Goal: Task Accomplishment & Management: Use online tool/utility

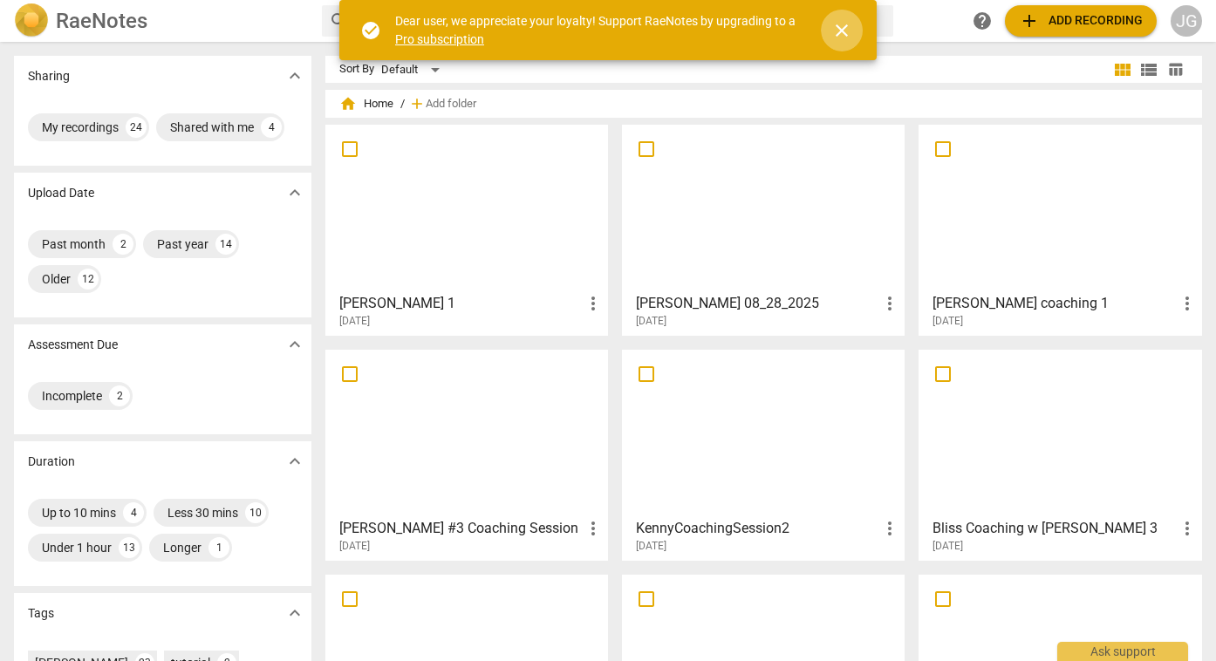
click at [843, 30] on span "close" at bounding box center [841, 30] width 21 height 21
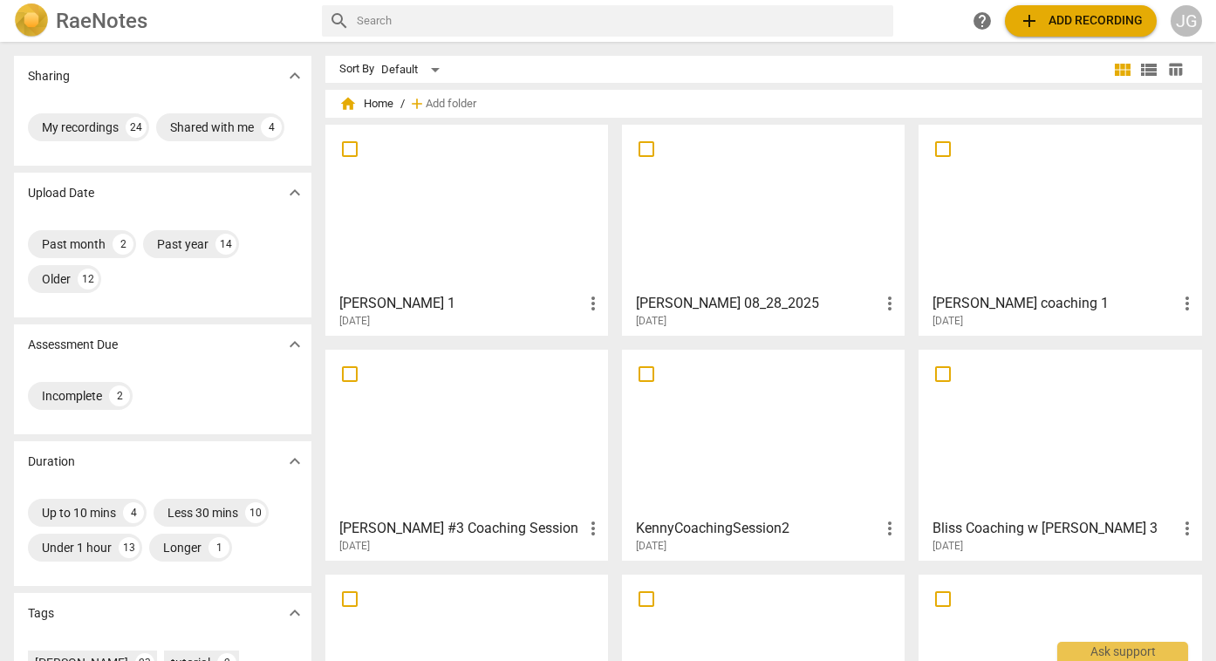
click at [1053, 23] on span "add Add recording" at bounding box center [1081, 20] width 124 height 21
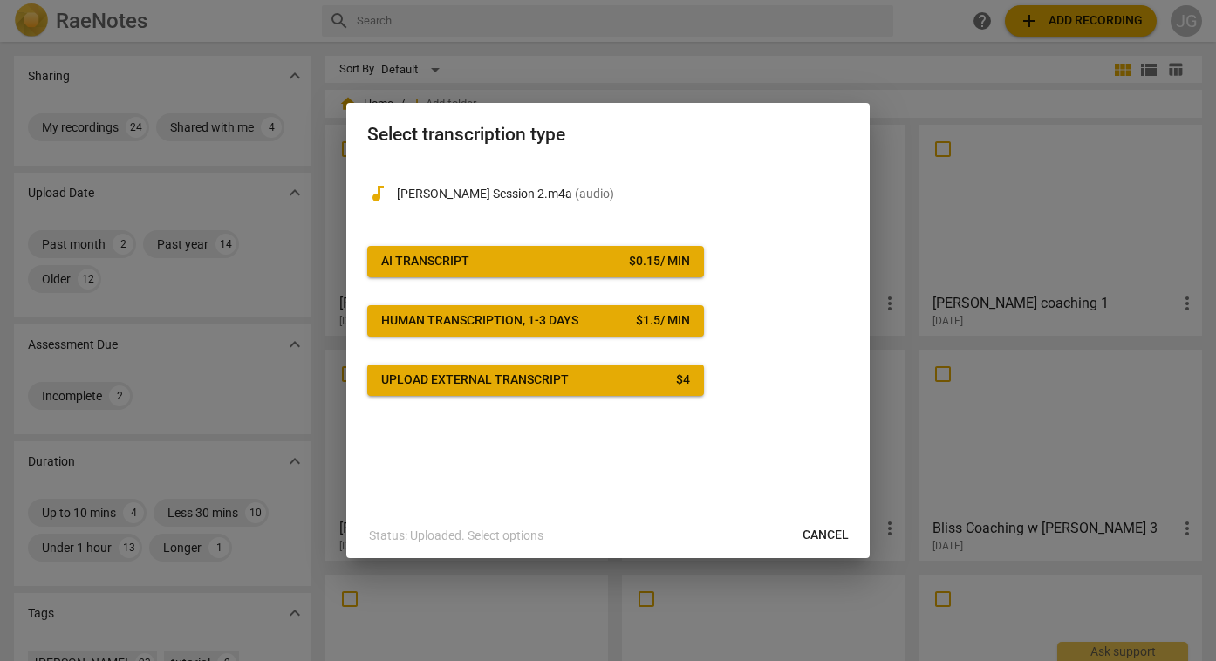
click at [610, 269] on span "AI Transcript $ 0.15 / min" at bounding box center [535, 261] width 309 height 17
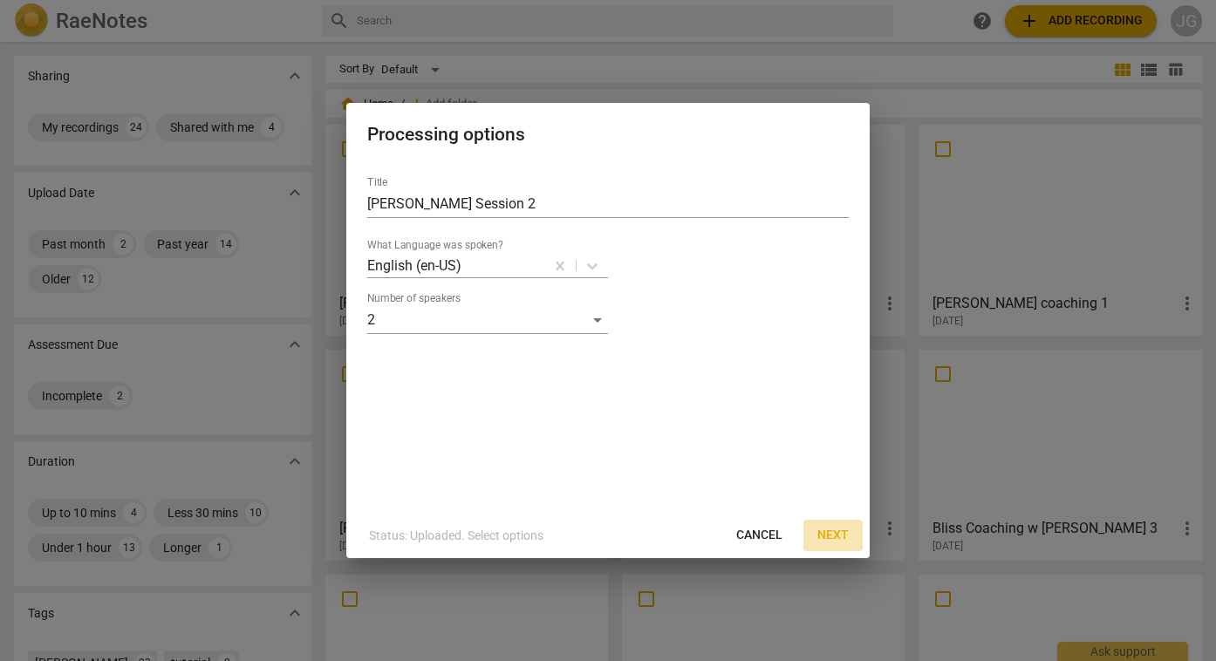
click at [835, 534] on span "Next" at bounding box center [832, 535] width 31 height 17
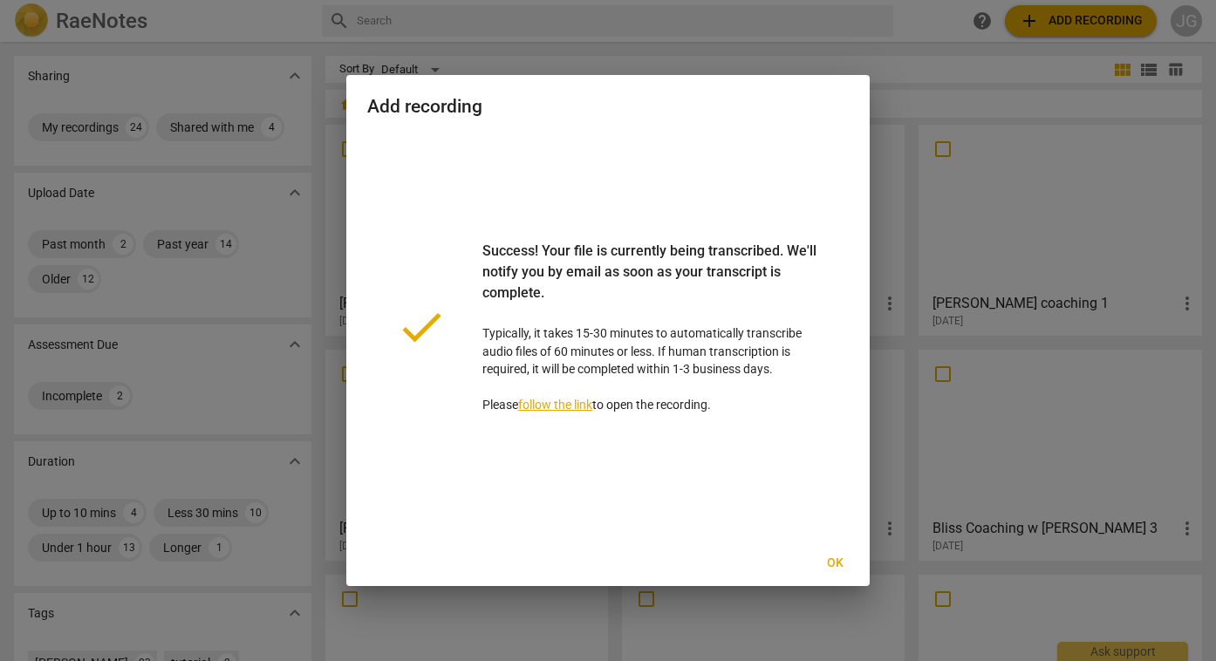
click at [837, 564] on span "Ok" at bounding box center [835, 563] width 28 height 17
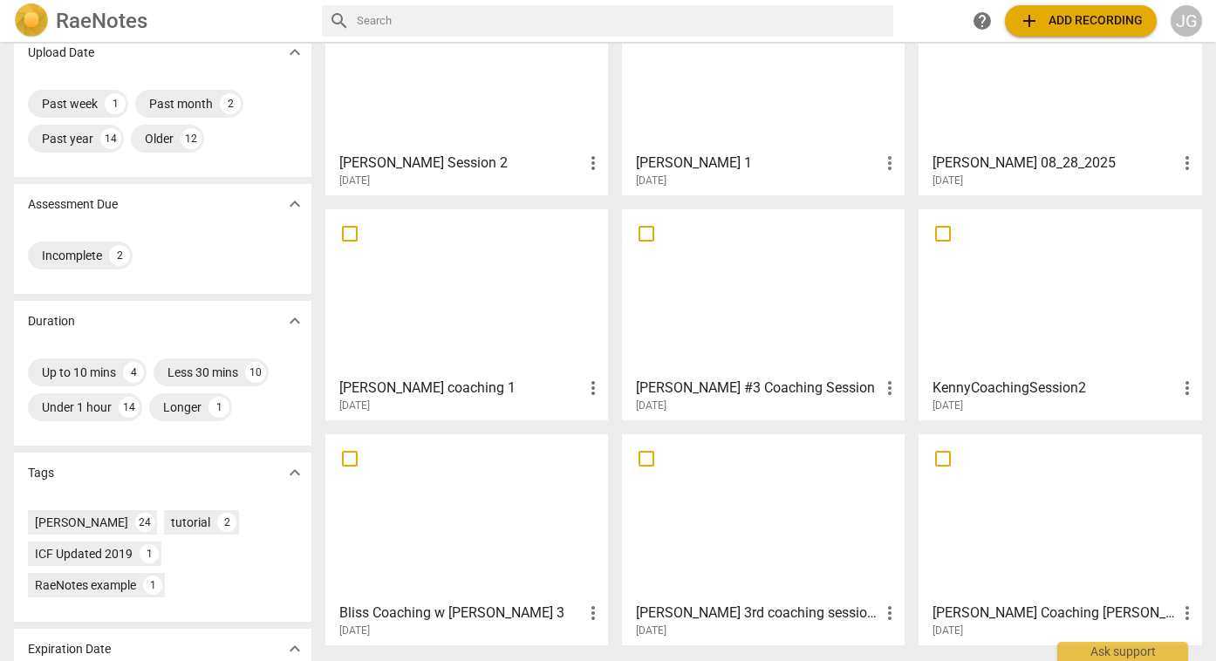
scroll to position [225, 0]
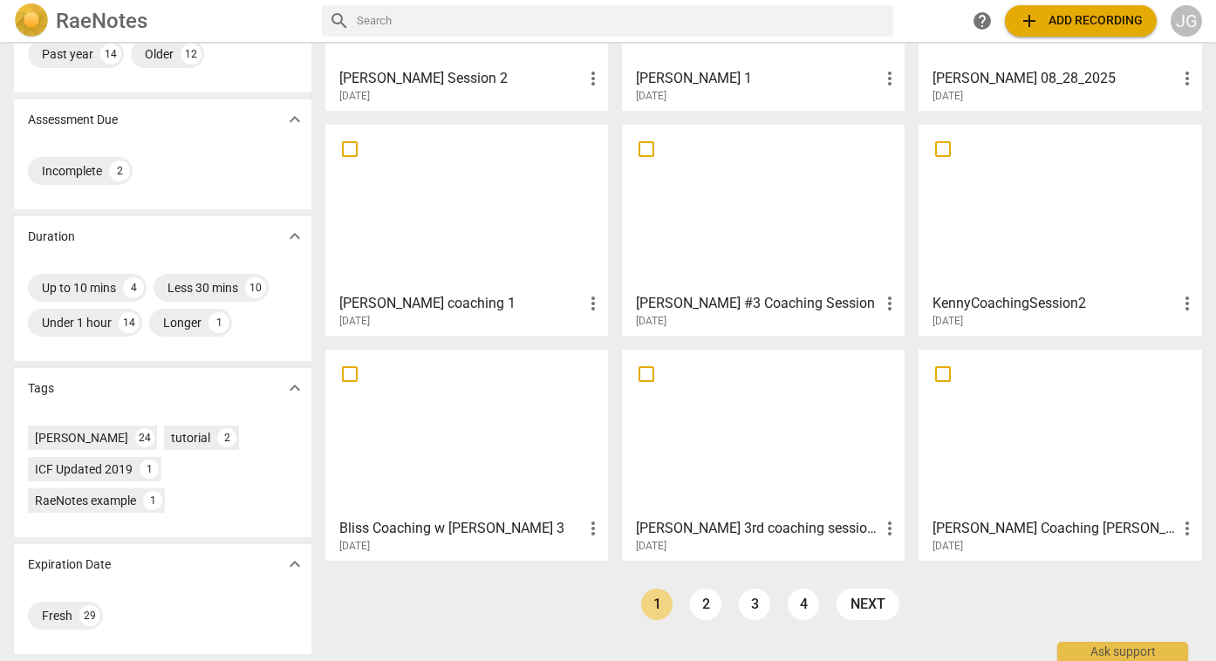
click at [1060, 506] on div at bounding box center [1059, 433] width 270 height 154
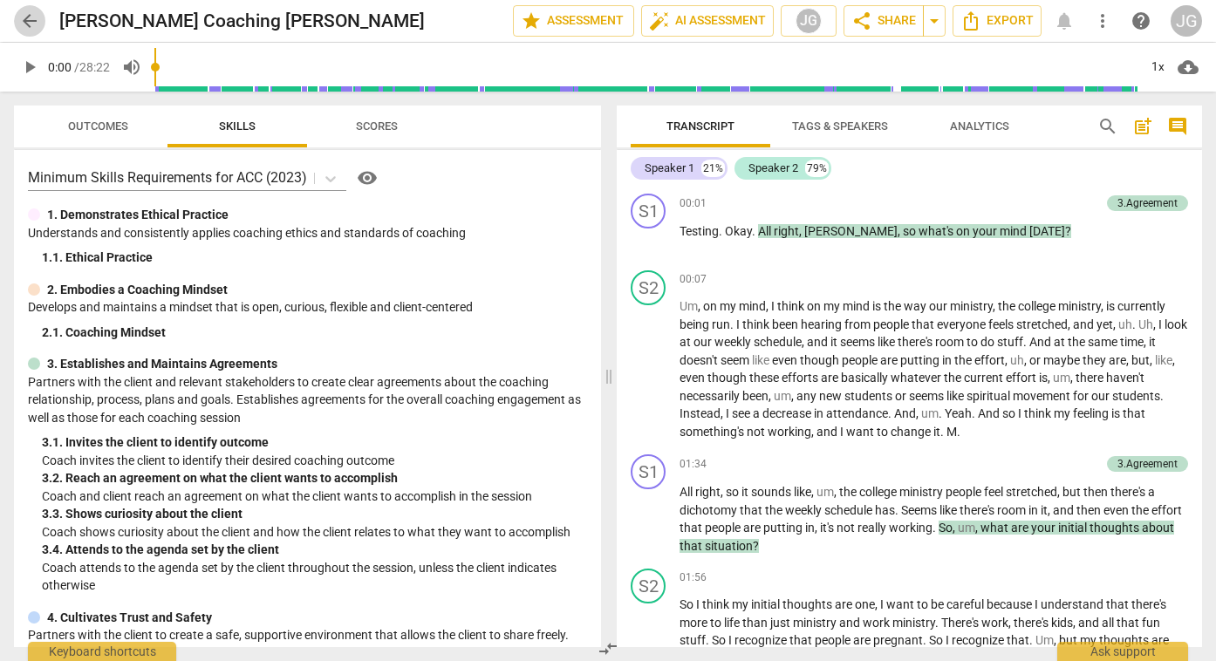
click at [31, 20] on span "arrow_back" at bounding box center [29, 20] width 21 height 21
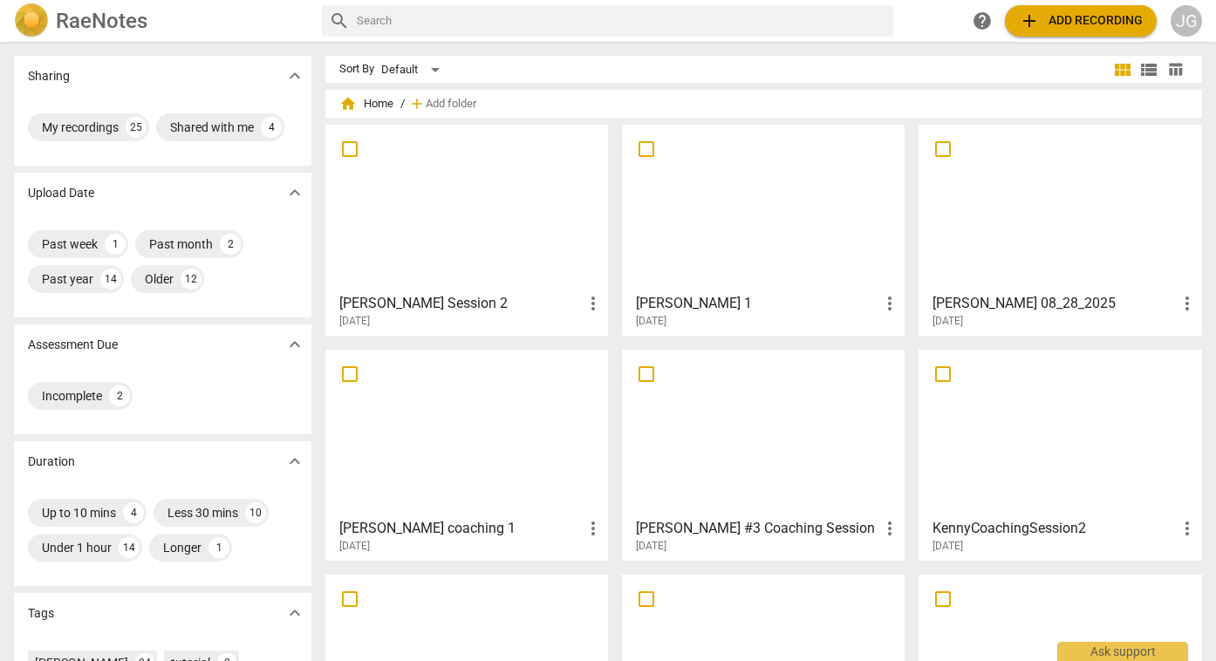
scroll to position [225, 0]
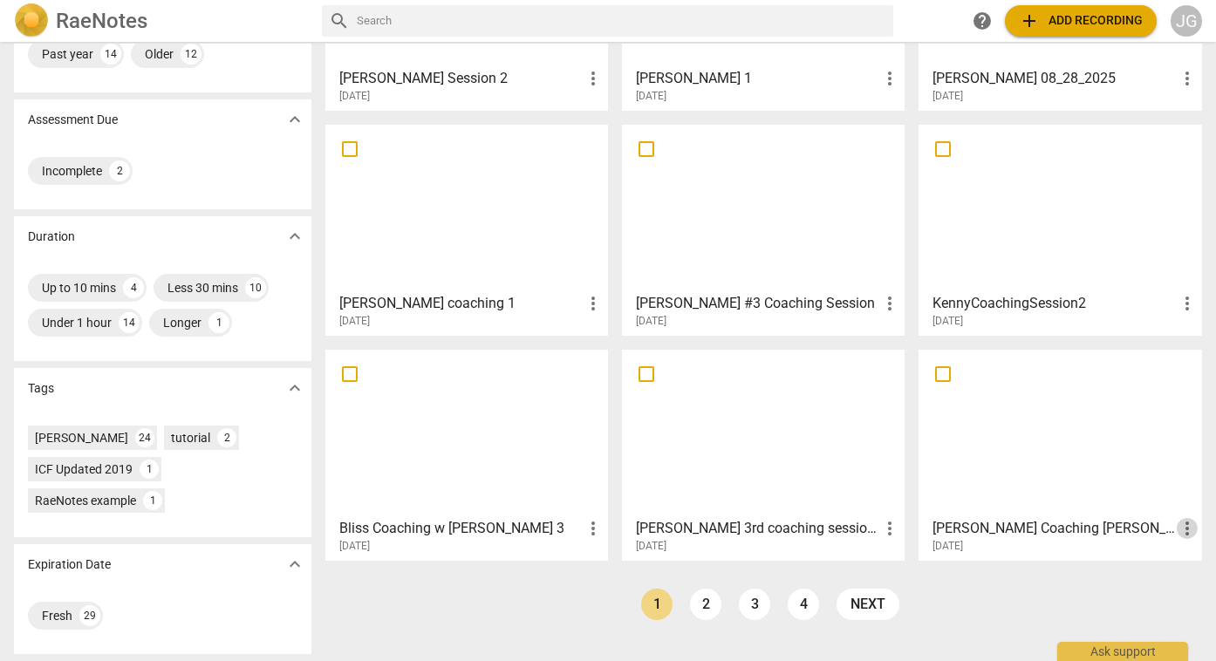
click at [1189, 532] on span "more_vert" at bounding box center [1186, 528] width 21 height 21
click at [1174, 572] on li "Delete" at bounding box center [1168, 570] width 66 height 42
click at [1185, 530] on span "more_vert" at bounding box center [1186, 528] width 21 height 21
click at [1167, 576] on li "Delete" at bounding box center [1168, 570] width 66 height 42
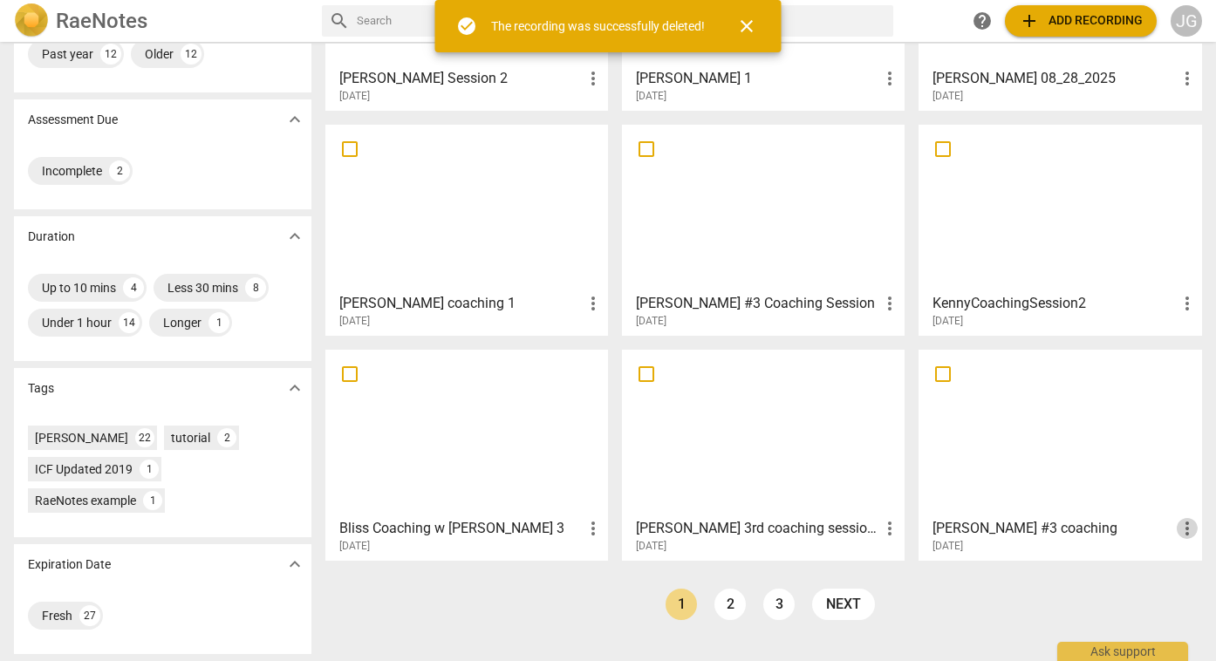
click at [1185, 528] on span "more_vert" at bounding box center [1186, 528] width 21 height 21
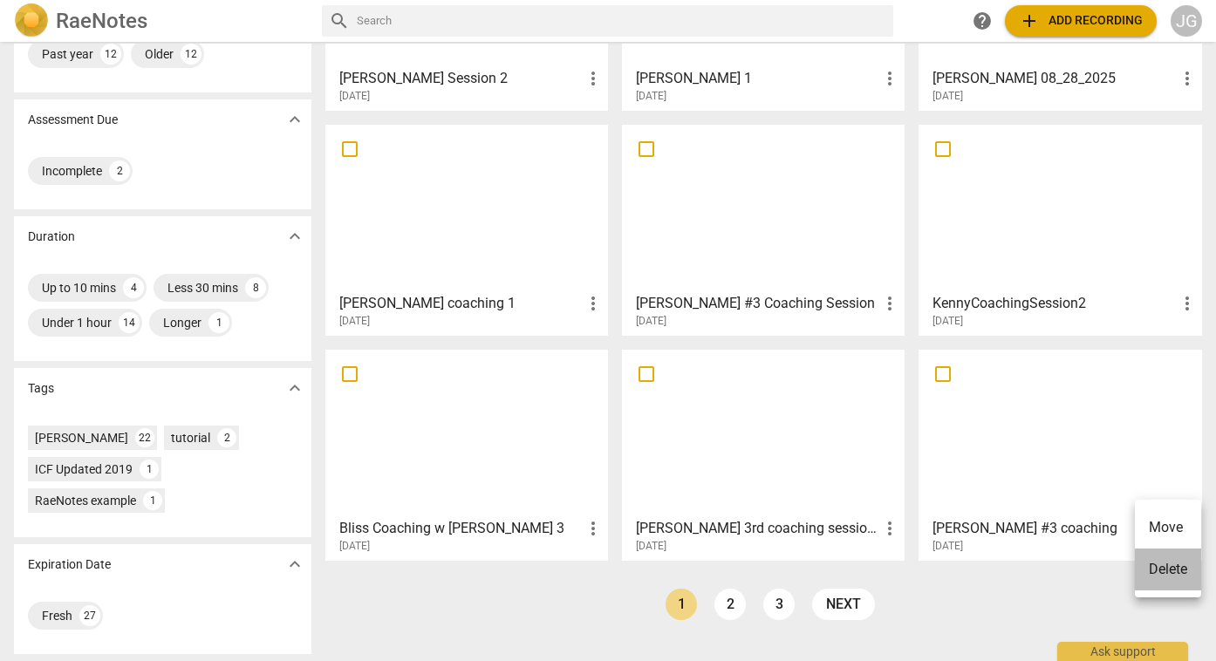
click at [1166, 573] on li "Delete" at bounding box center [1168, 570] width 66 height 42
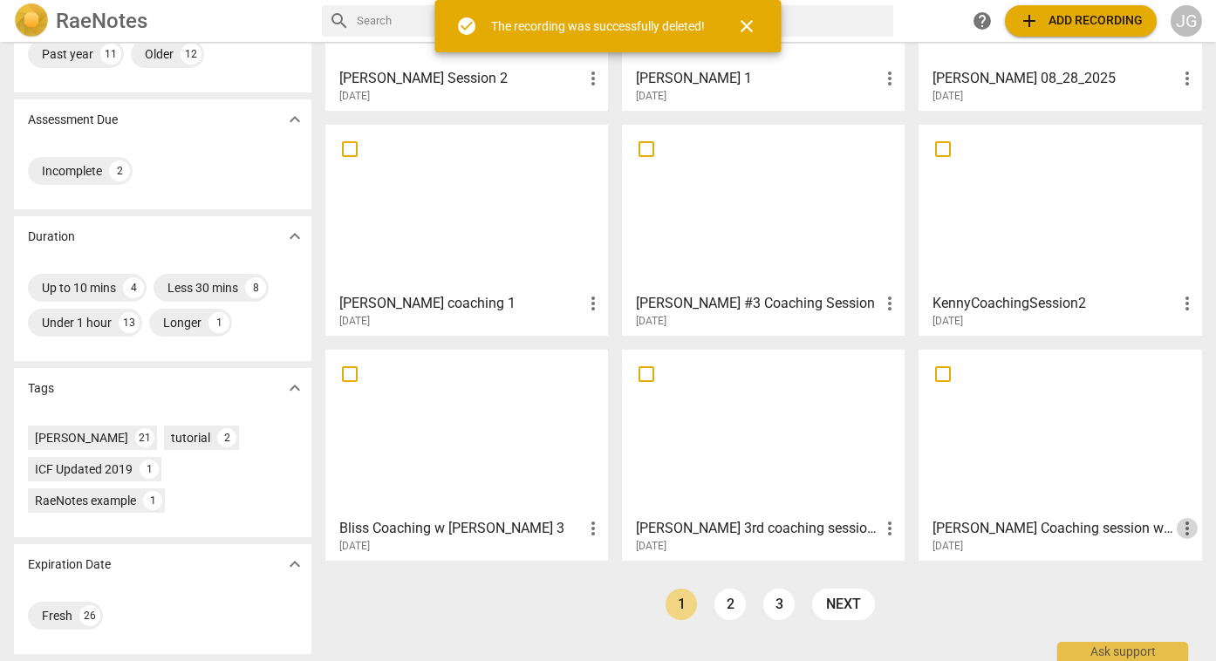
click at [1185, 535] on span "more_vert" at bounding box center [1186, 528] width 21 height 21
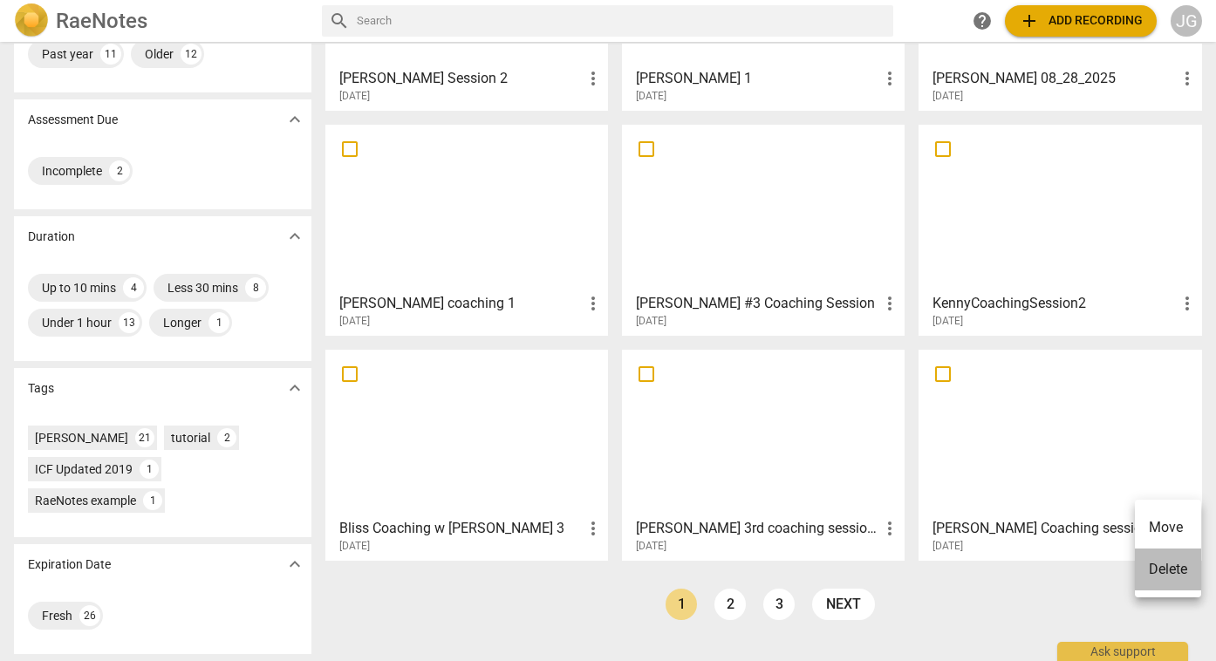
click at [1170, 572] on li "Delete" at bounding box center [1168, 570] width 66 height 42
click at [1188, 525] on span "more_vert" at bounding box center [1186, 528] width 21 height 21
click at [1163, 566] on li "Delete" at bounding box center [1168, 570] width 66 height 42
click at [1189, 527] on span "more_vert" at bounding box center [1186, 528] width 21 height 21
click at [1170, 569] on li "Delete" at bounding box center [1168, 570] width 66 height 42
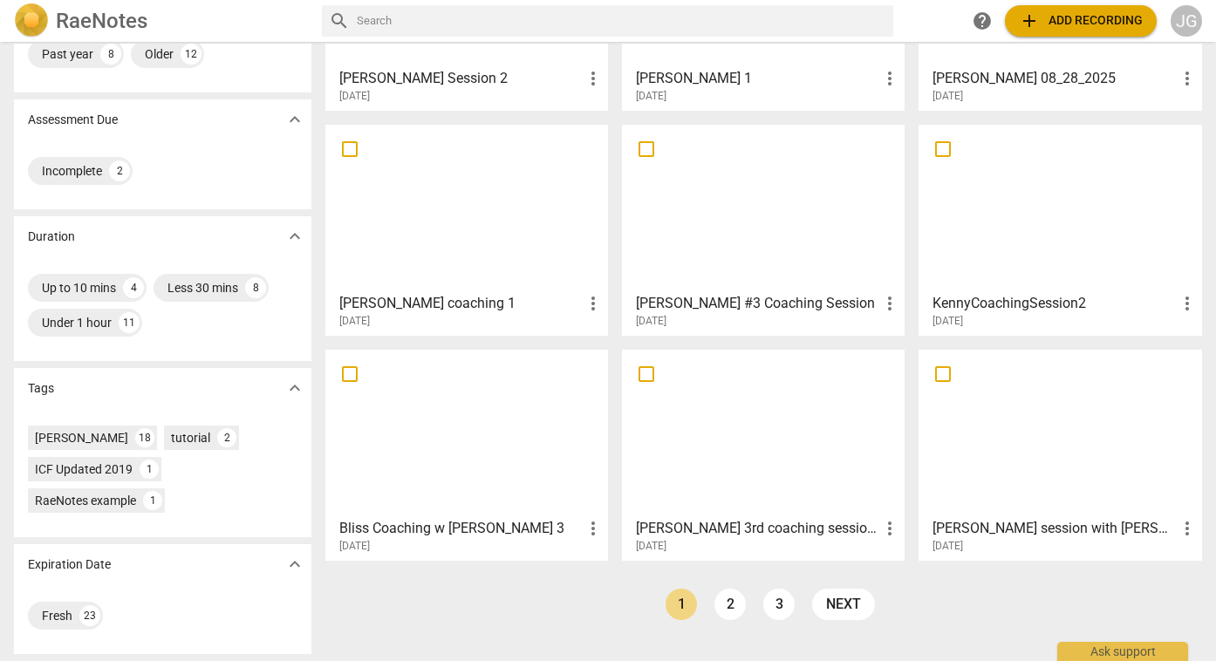
click at [1188, 527] on span "more_vert" at bounding box center [1186, 528] width 21 height 21
click at [1168, 567] on li "Delete" at bounding box center [1168, 570] width 66 height 42
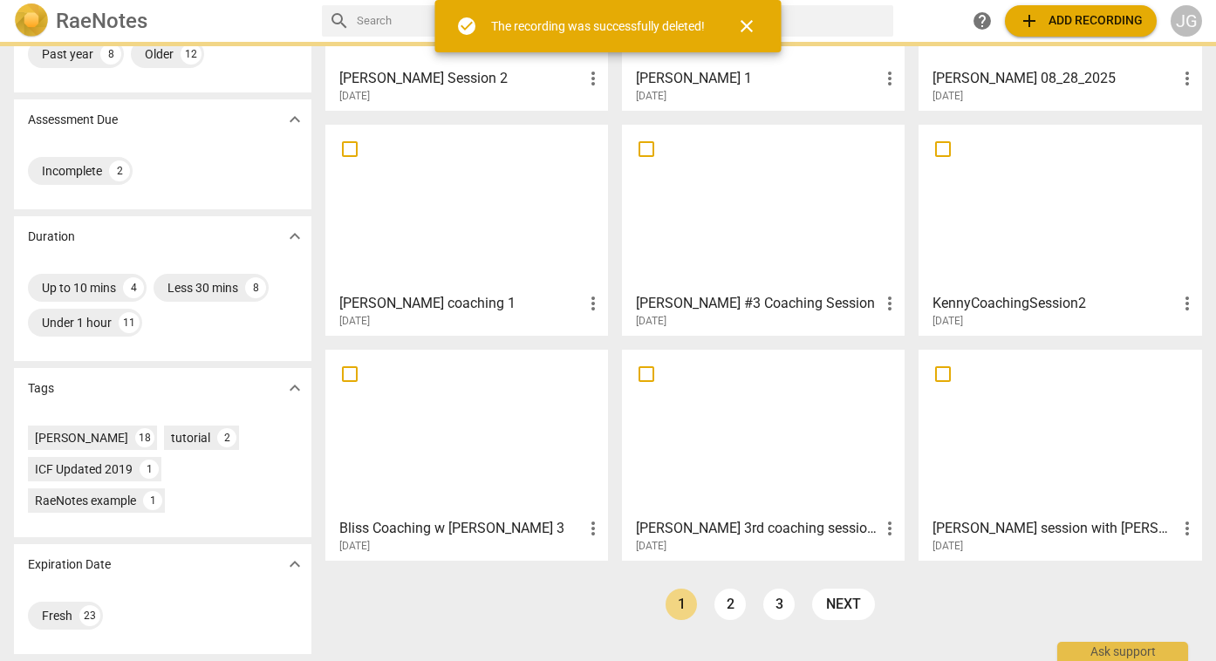
scroll to position [0, 0]
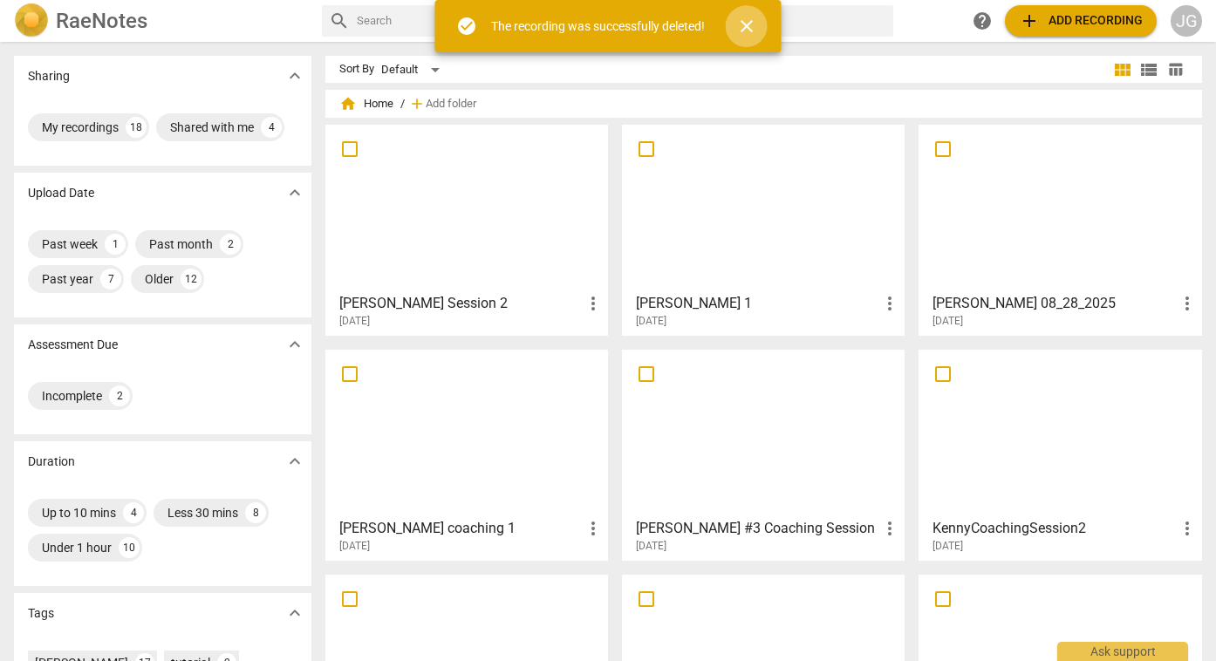
click at [750, 34] on span "close" at bounding box center [746, 26] width 21 height 21
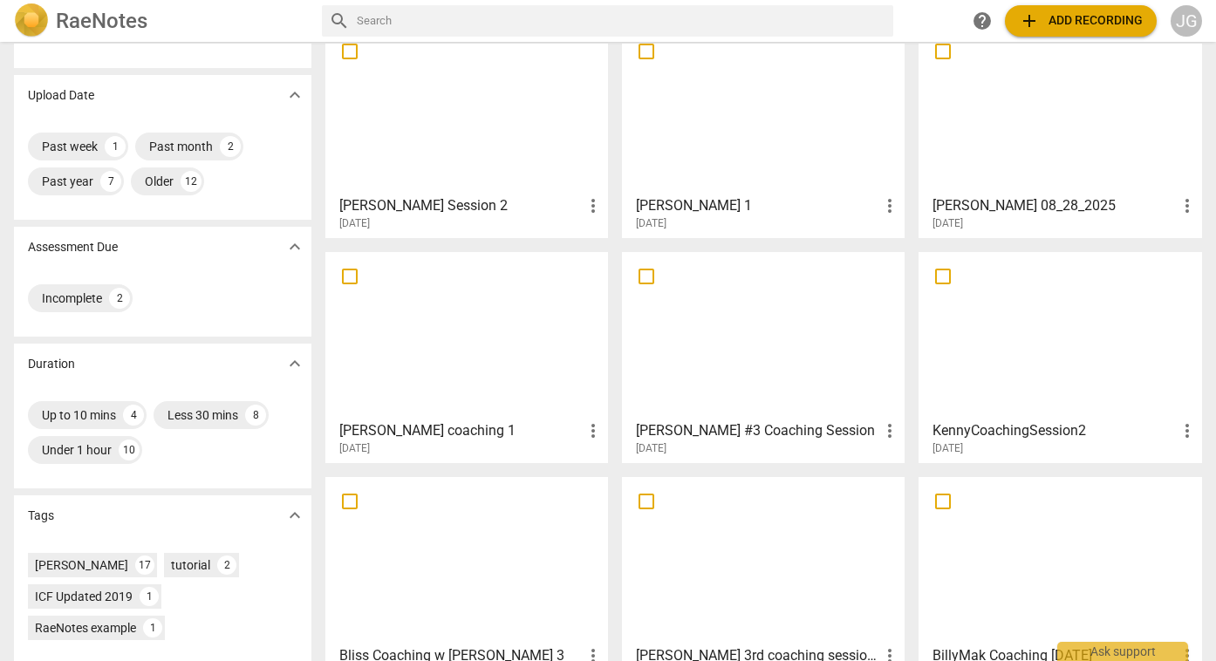
scroll to position [225, 0]
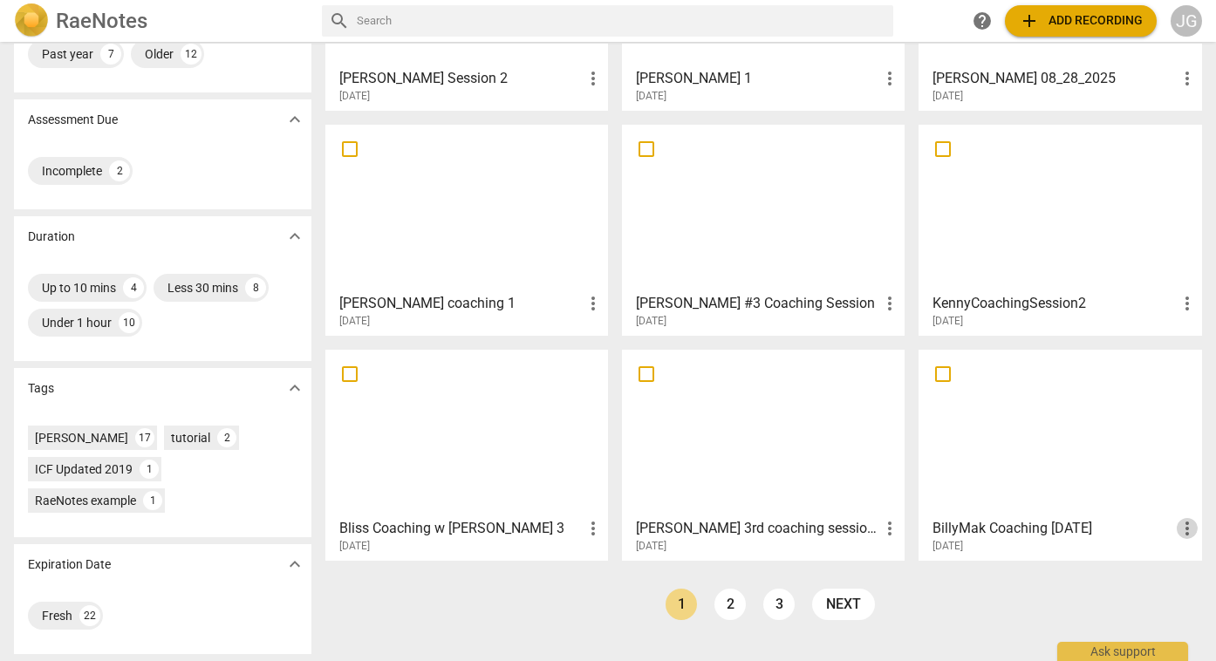
click at [1188, 529] on span "more_vert" at bounding box center [1186, 528] width 21 height 21
click at [1165, 569] on li "Delete" at bounding box center [1168, 570] width 66 height 42
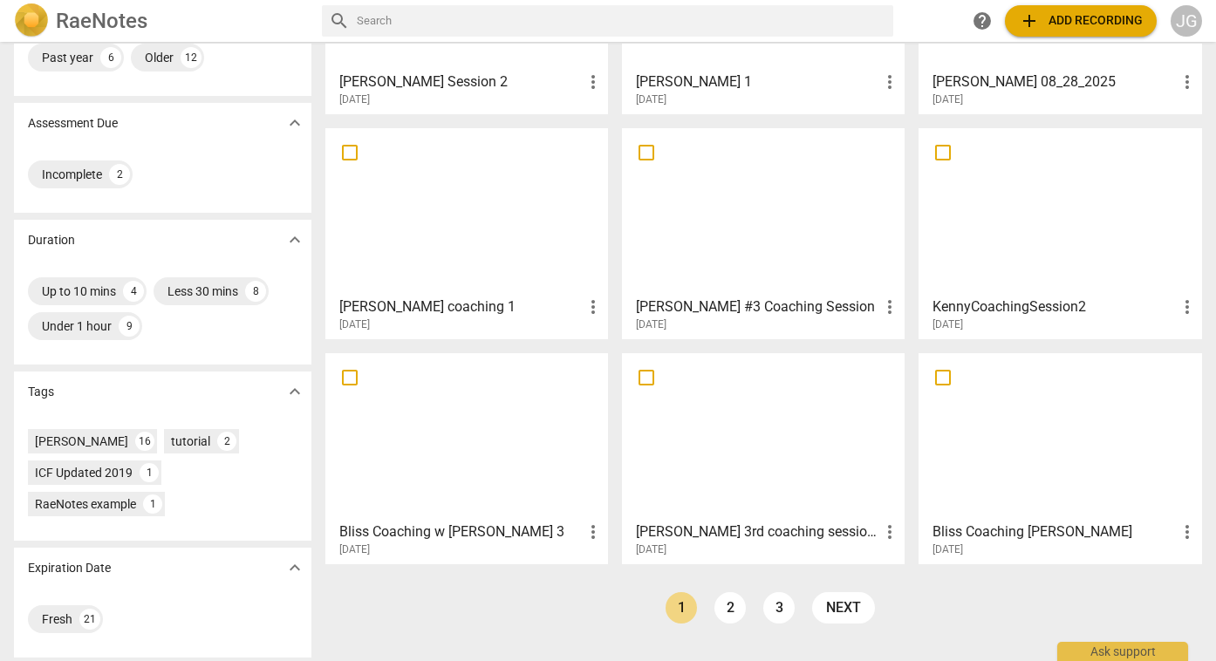
click at [1185, 531] on span "more_vert" at bounding box center [1186, 532] width 21 height 21
click at [1163, 578] on li "Delete" at bounding box center [1168, 573] width 66 height 42
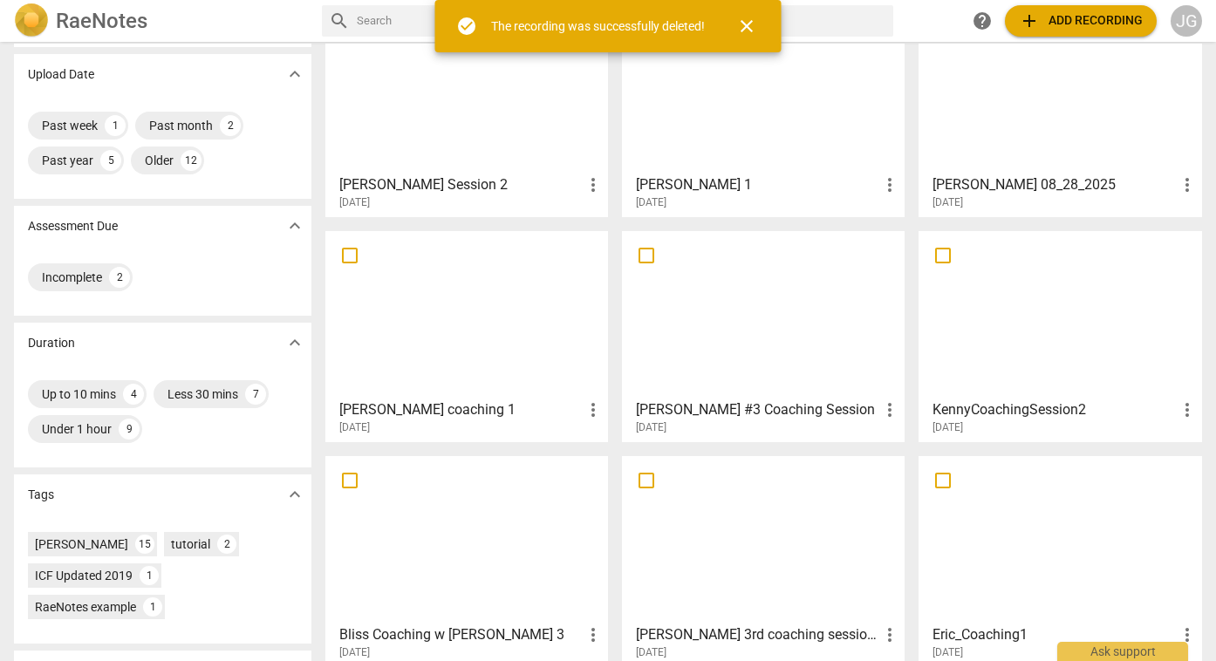
scroll to position [225, 0]
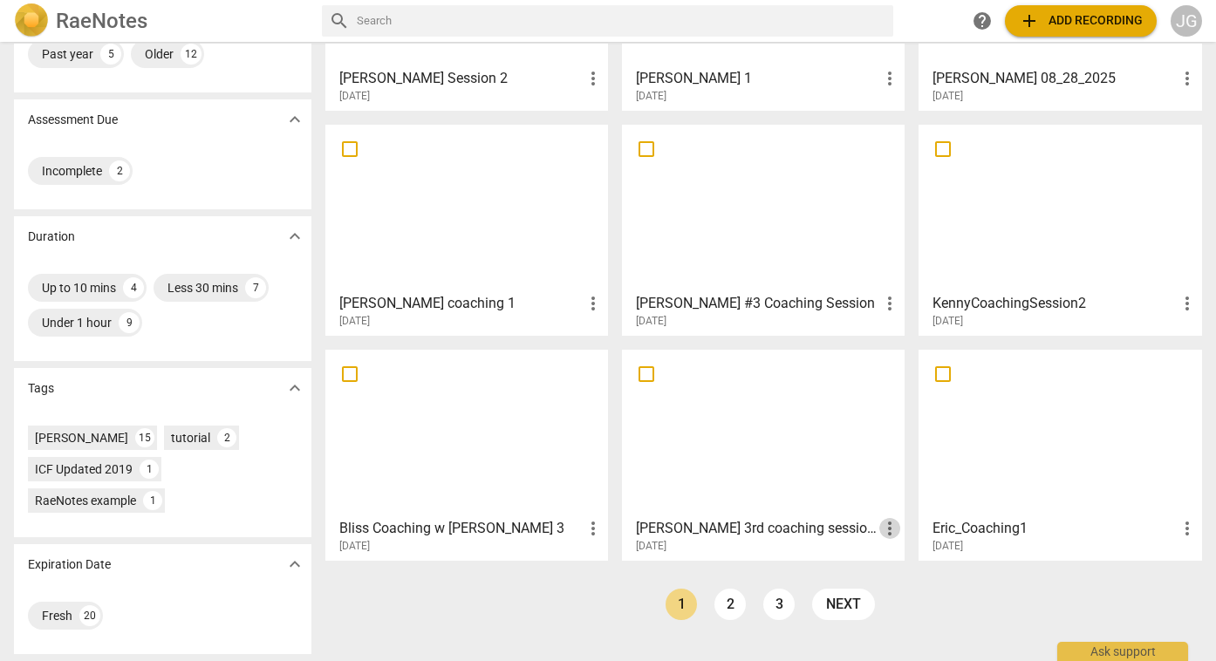
click at [890, 528] on span "more_vert" at bounding box center [889, 528] width 21 height 21
click at [908, 568] on li "Delete" at bounding box center [913, 570] width 66 height 42
click at [593, 528] on span "more_vert" at bounding box center [593, 528] width 21 height 21
click at [610, 569] on li "Delete" at bounding box center [616, 570] width 66 height 42
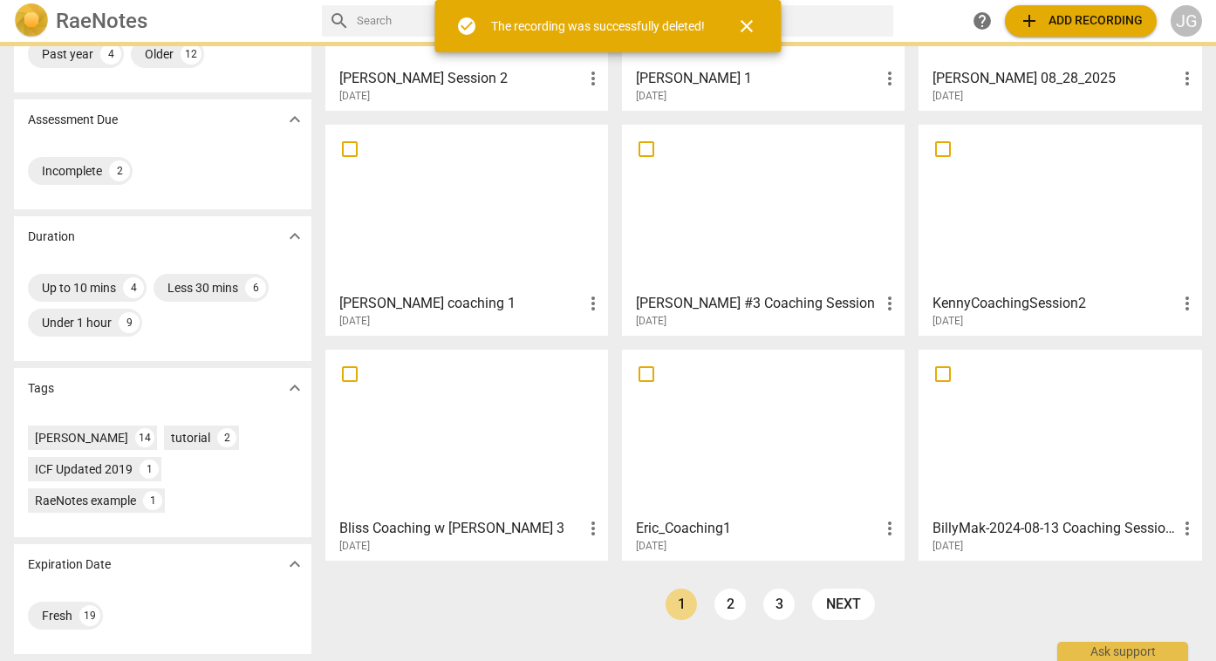
scroll to position [0, 0]
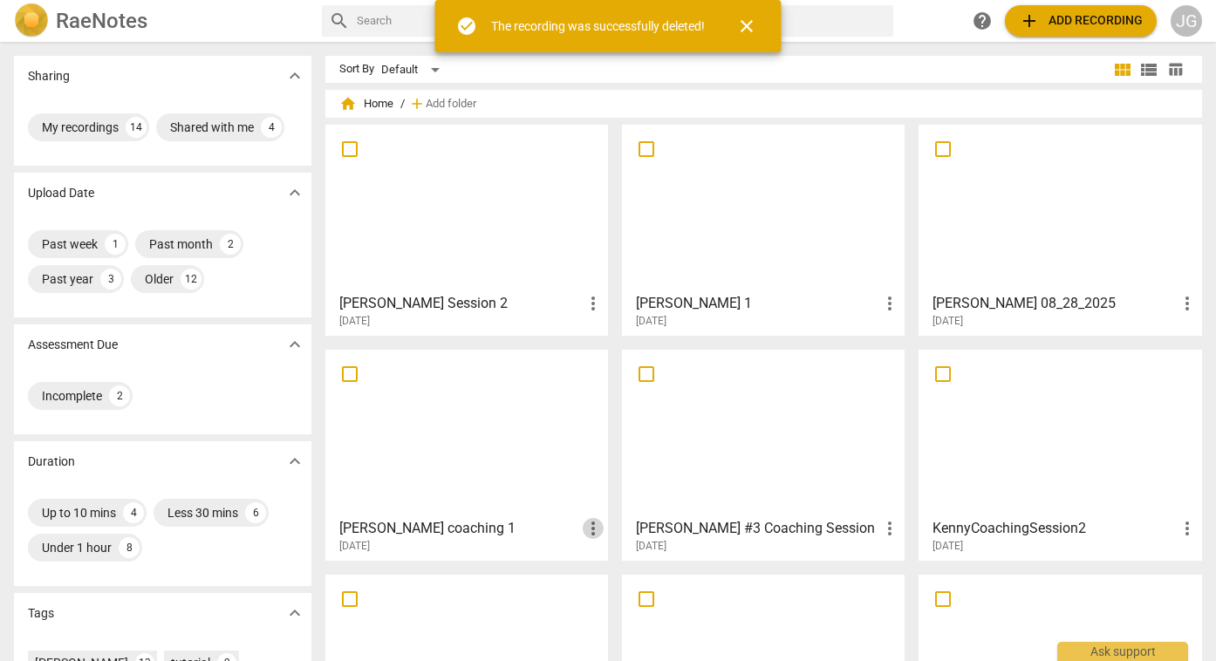
click at [594, 529] on span "more_vert" at bounding box center [593, 528] width 21 height 21
click at [610, 569] on li "Delete" at bounding box center [616, 570] width 66 height 42
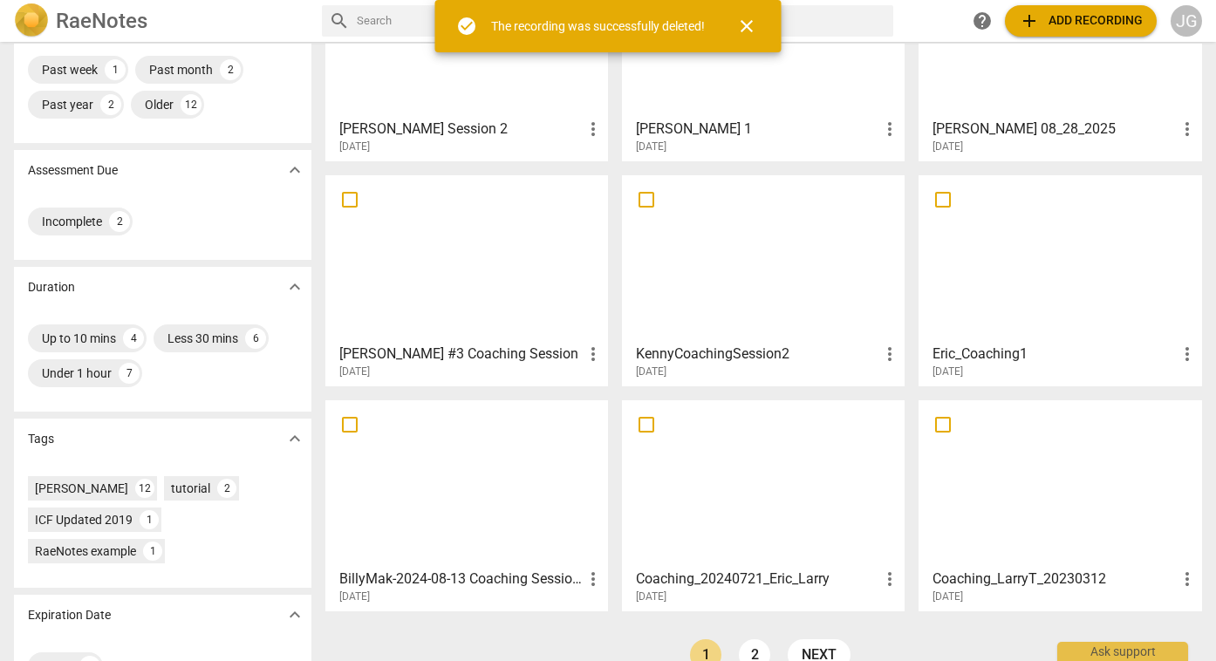
scroll to position [185, 0]
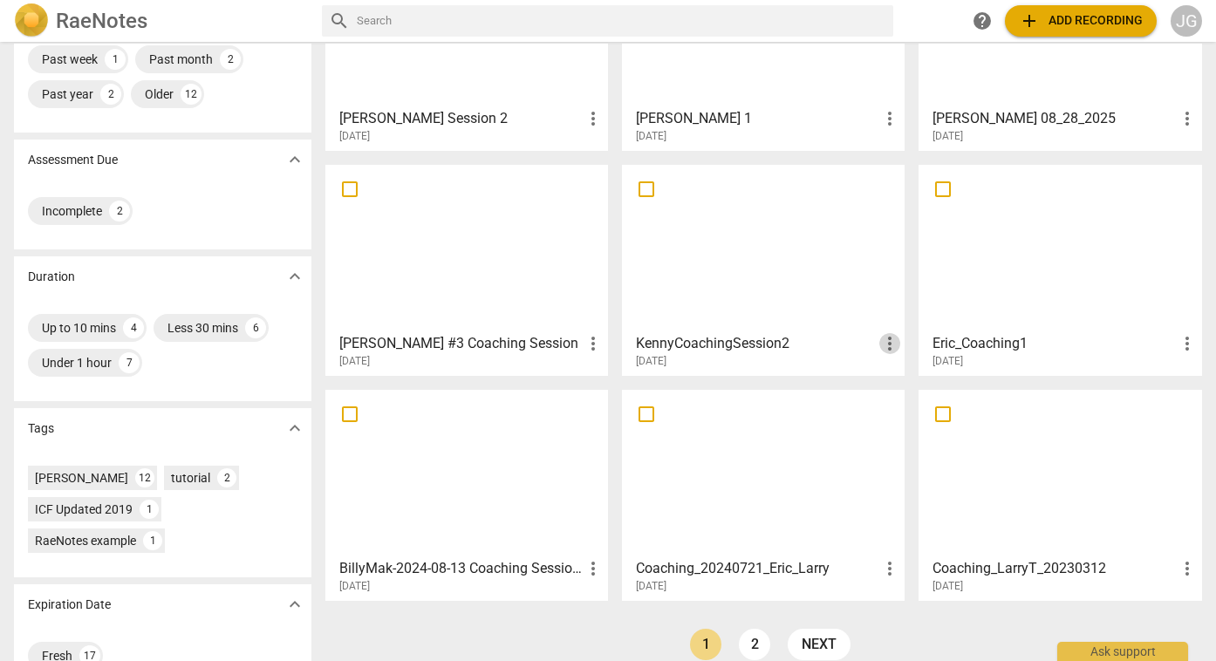
click at [892, 340] on span "more_vert" at bounding box center [889, 343] width 21 height 21
click at [918, 389] on li "Delete" at bounding box center [913, 386] width 66 height 42
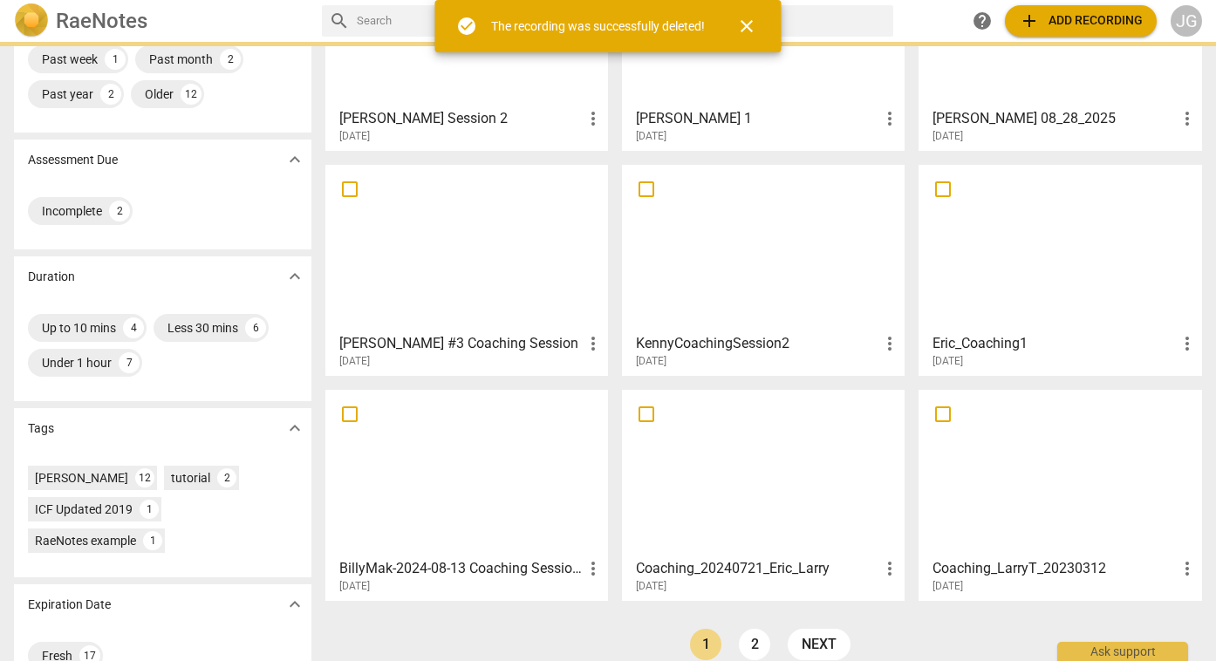
scroll to position [0, 0]
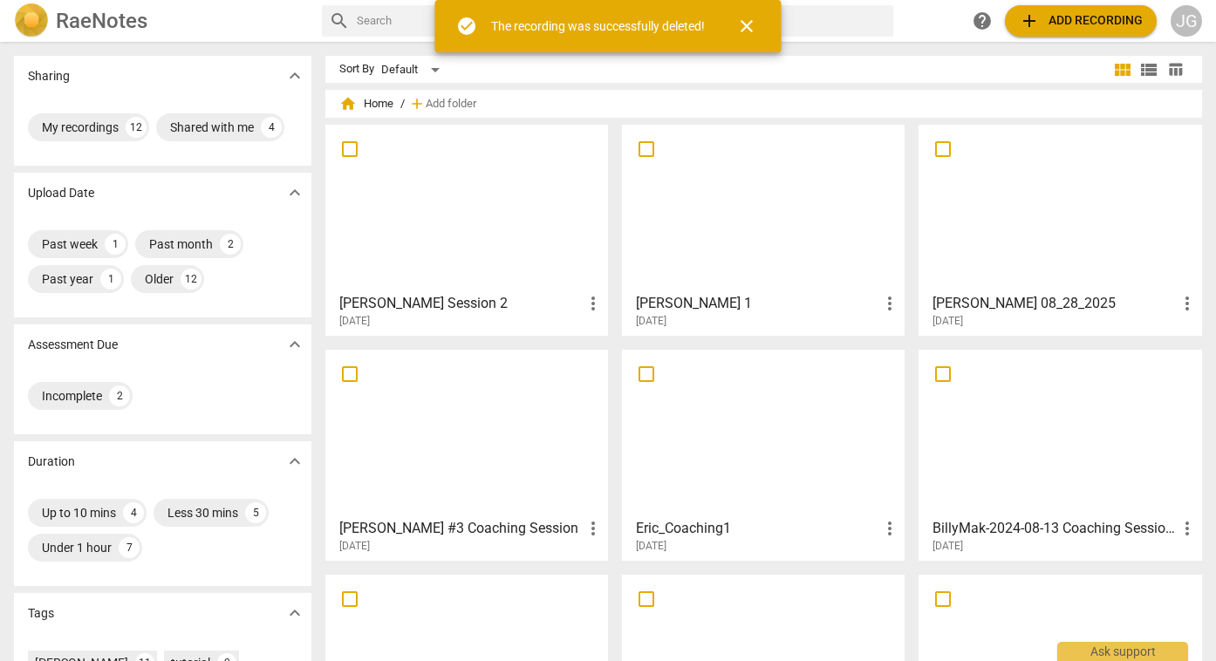
click at [748, 23] on span "close" at bounding box center [746, 26] width 21 height 21
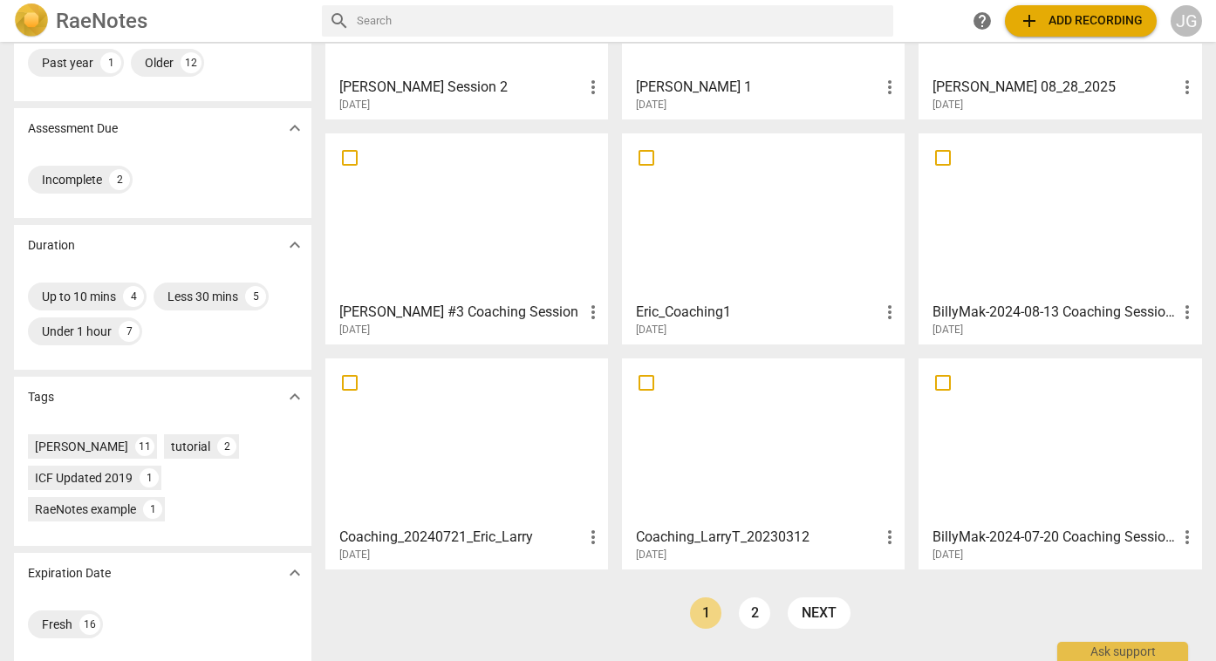
scroll to position [225, 0]
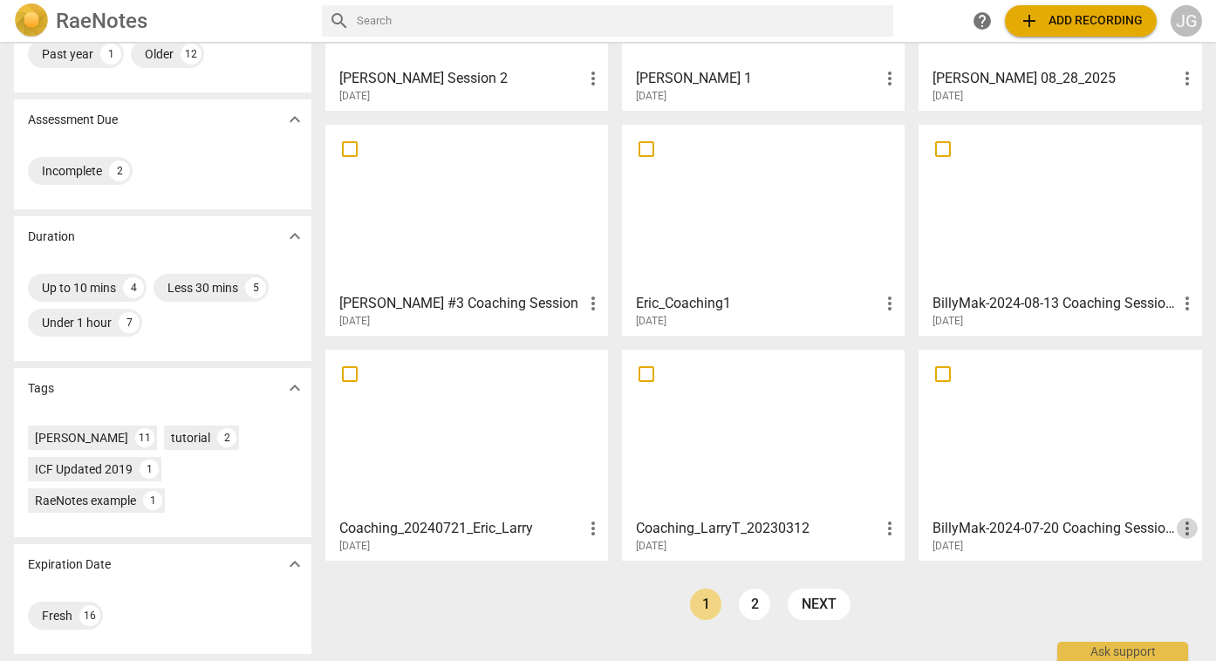
click at [1189, 525] on span "more_vert" at bounding box center [1186, 528] width 21 height 21
click at [1169, 571] on li "Delete" at bounding box center [1168, 570] width 66 height 42
click at [1186, 528] on span "more_vert" at bounding box center [1186, 528] width 21 height 21
click at [1165, 576] on li "Delete" at bounding box center [1168, 570] width 66 height 42
click at [754, 602] on link "2" at bounding box center [754, 604] width 31 height 31
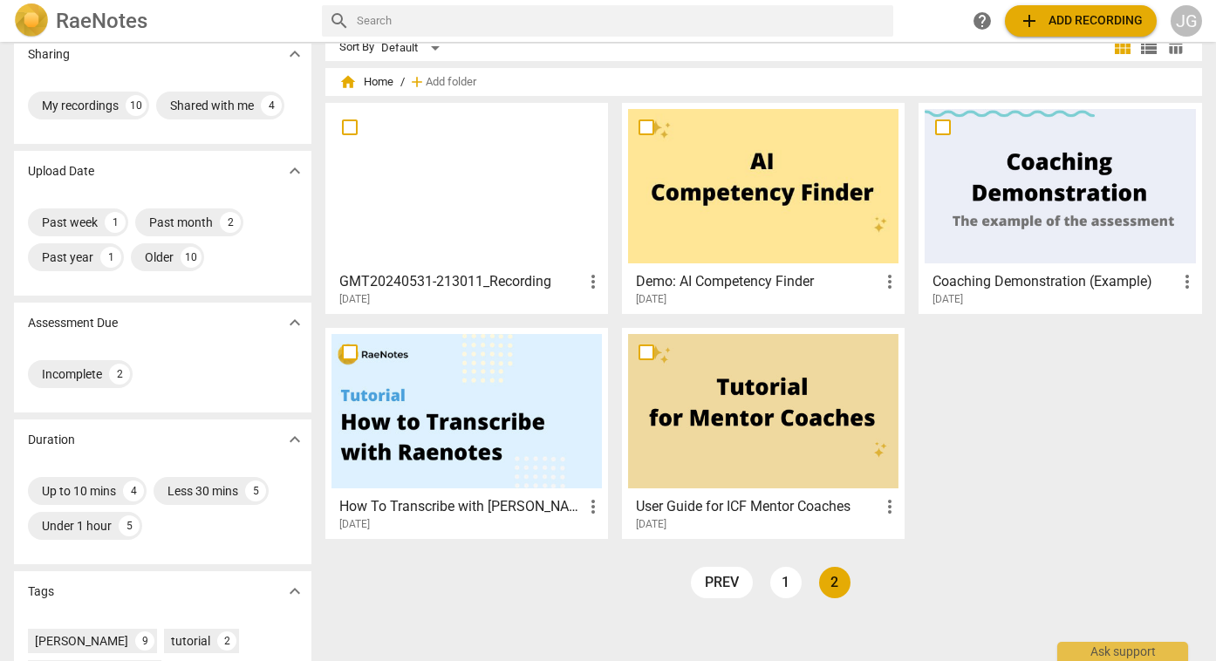
scroll to position [20, 0]
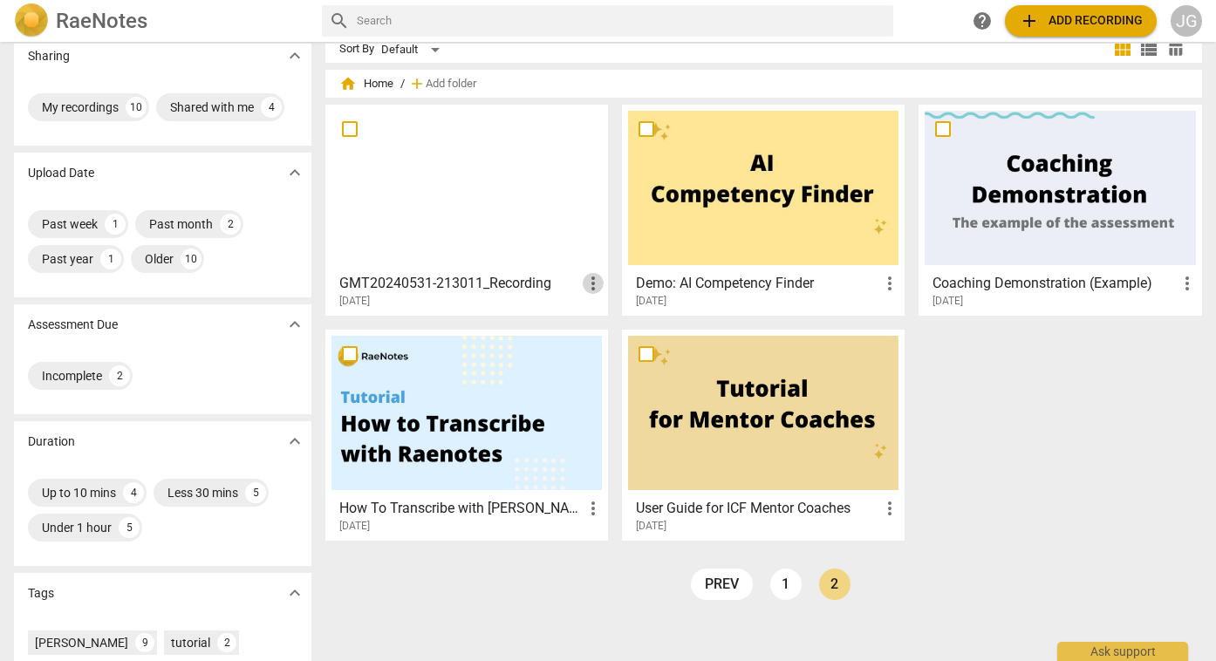
click at [592, 285] on span "more_vert" at bounding box center [593, 283] width 21 height 21
click at [616, 324] on li "Delete" at bounding box center [616, 325] width 66 height 42
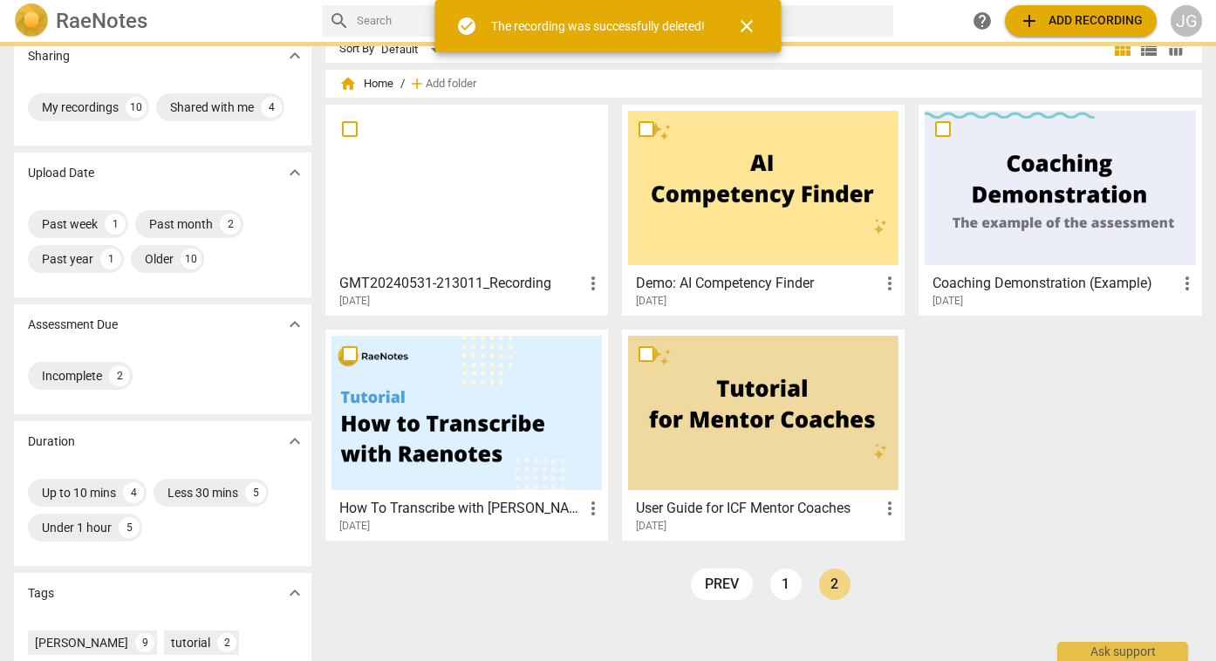
scroll to position [0, 0]
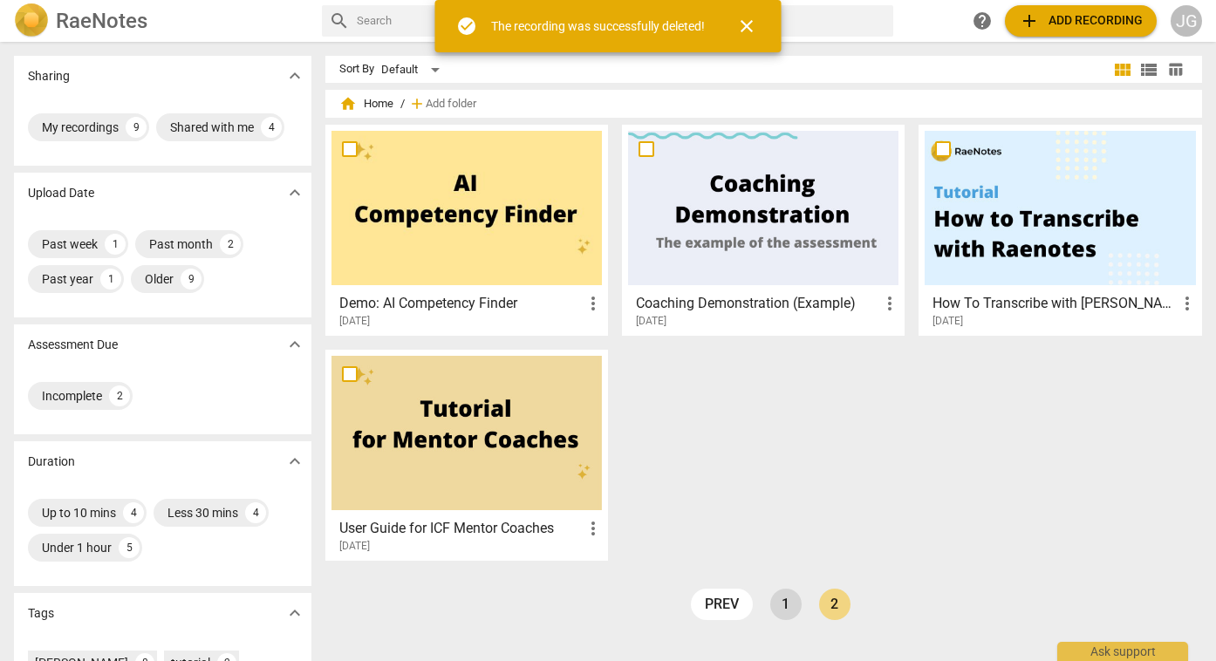
click at [783, 603] on link "1" at bounding box center [785, 604] width 31 height 31
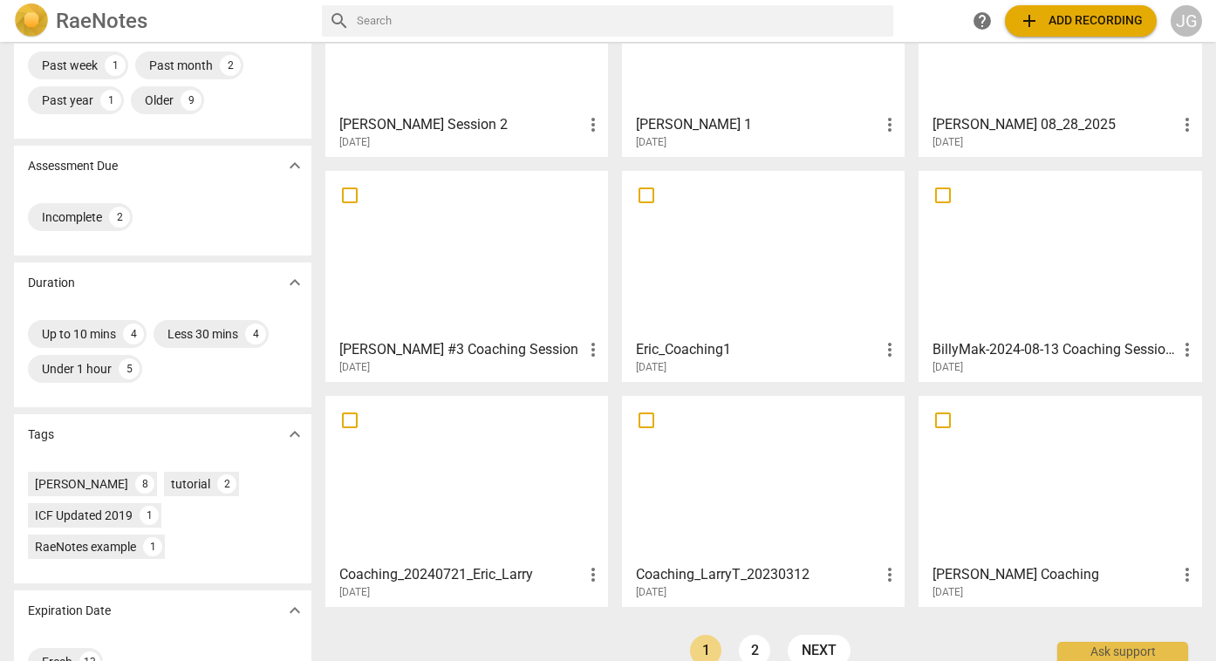
scroll to position [225, 0]
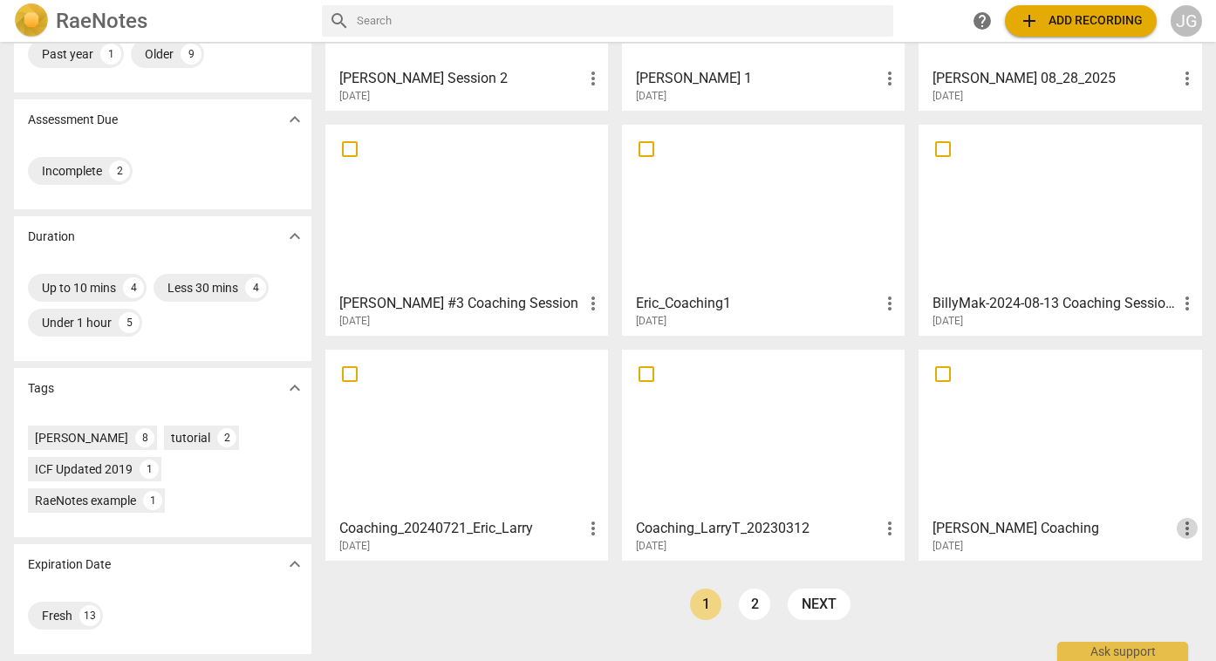
click at [1190, 528] on span "more_vert" at bounding box center [1186, 528] width 21 height 21
click at [1163, 569] on li "Delete" at bounding box center [1168, 570] width 66 height 42
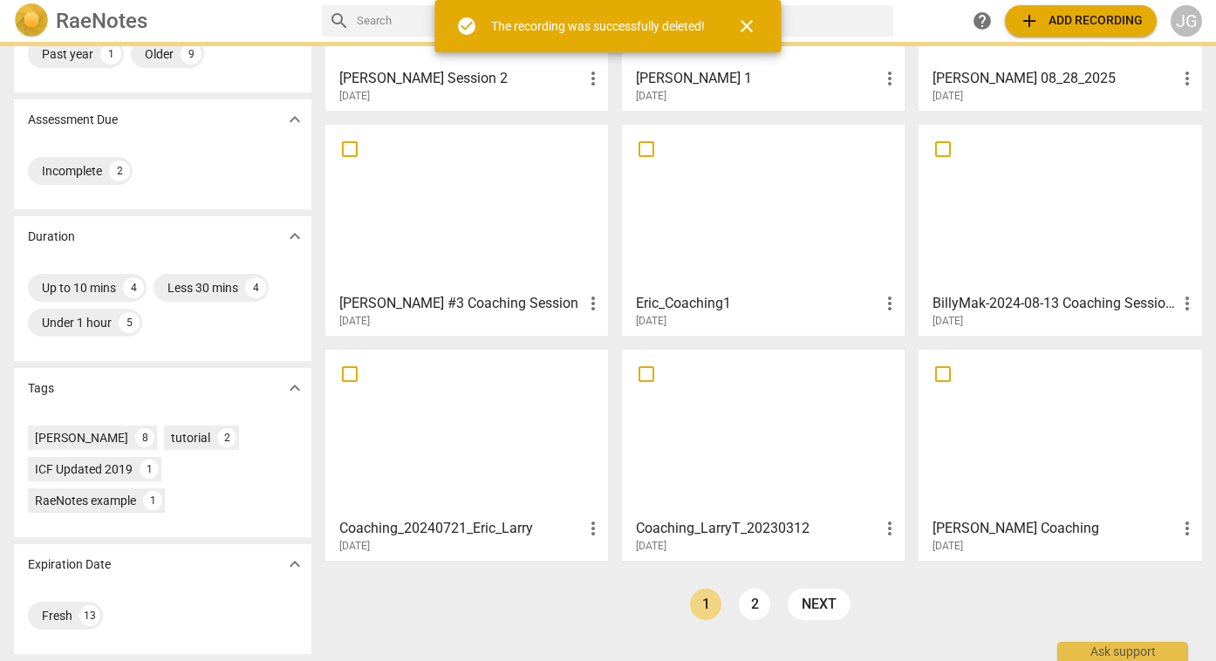
scroll to position [0, 0]
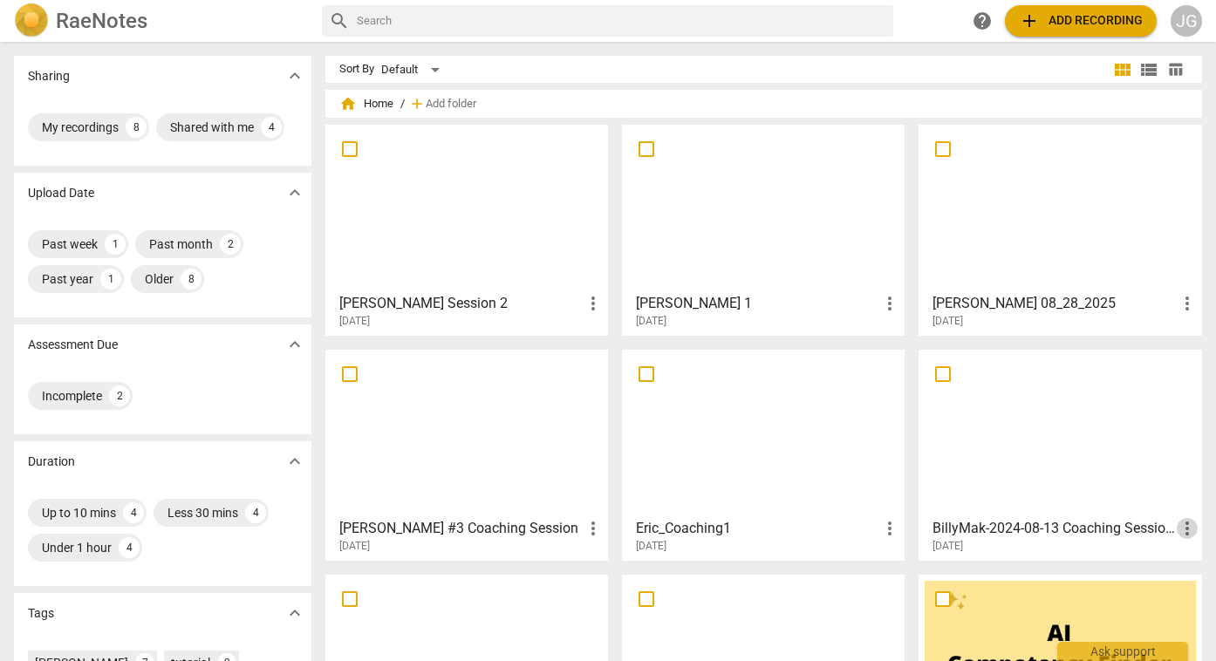
click at [1181, 527] on span "more_vert" at bounding box center [1186, 528] width 21 height 21
click at [1164, 570] on li "Delete" at bounding box center [1168, 570] width 66 height 42
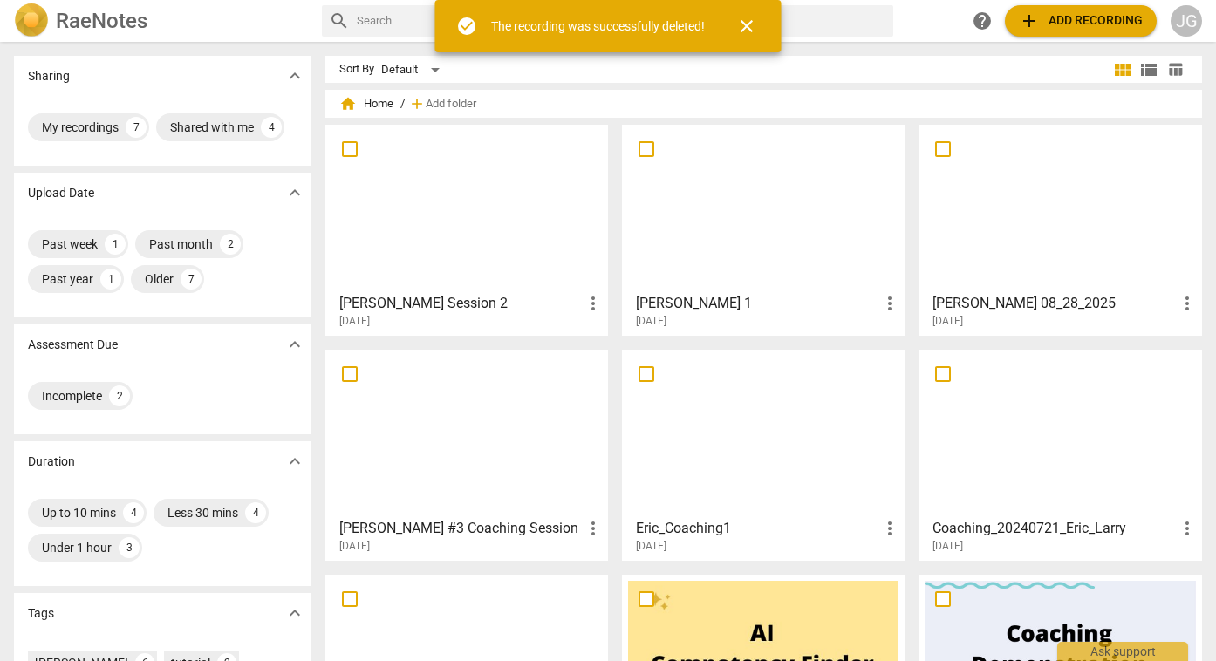
click at [592, 529] on span "more_vert" at bounding box center [593, 528] width 21 height 21
click at [616, 567] on li "Delete" at bounding box center [616, 570] width 66 height 42
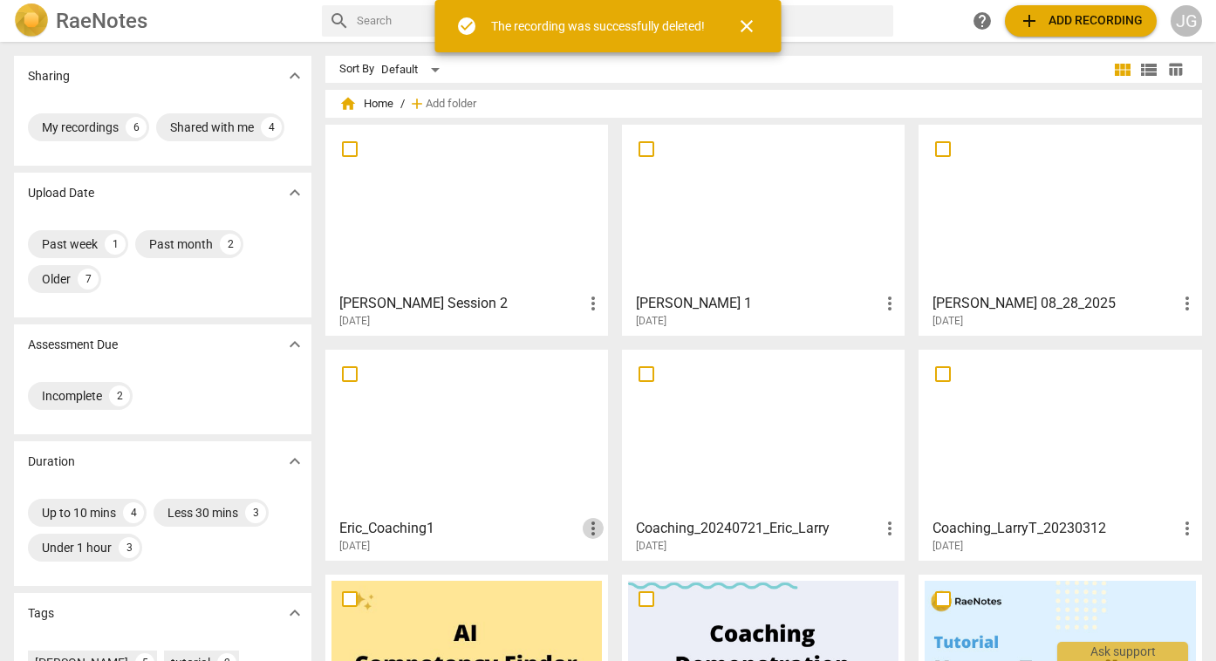
click at [591, 529] on span "more_vert" at bounding box center [593, 528] width 21 height 21
click at [611, 577] on li "Delete" at bounding box center [616, 570] width 66 height 42
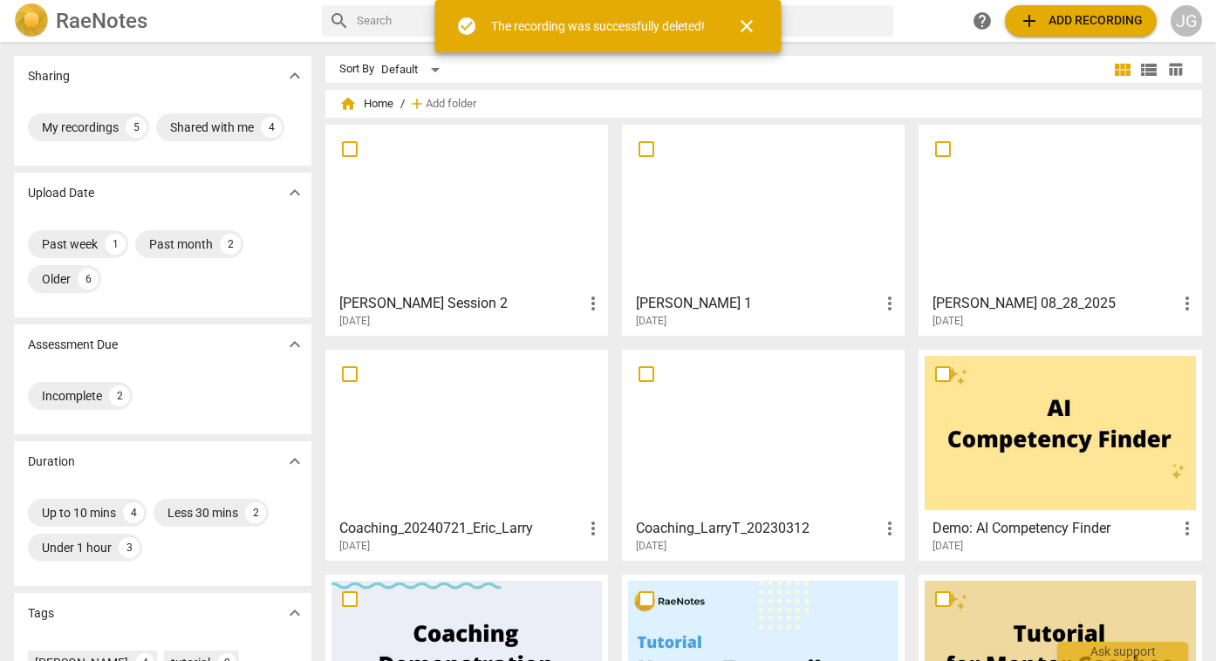
click at [594, 529] on span "more_vert" at bounding box center [593, 528] width 21 height 21
click at [621, 569] on li "Delete" at bounding box center [616, 570] width 66 height 42
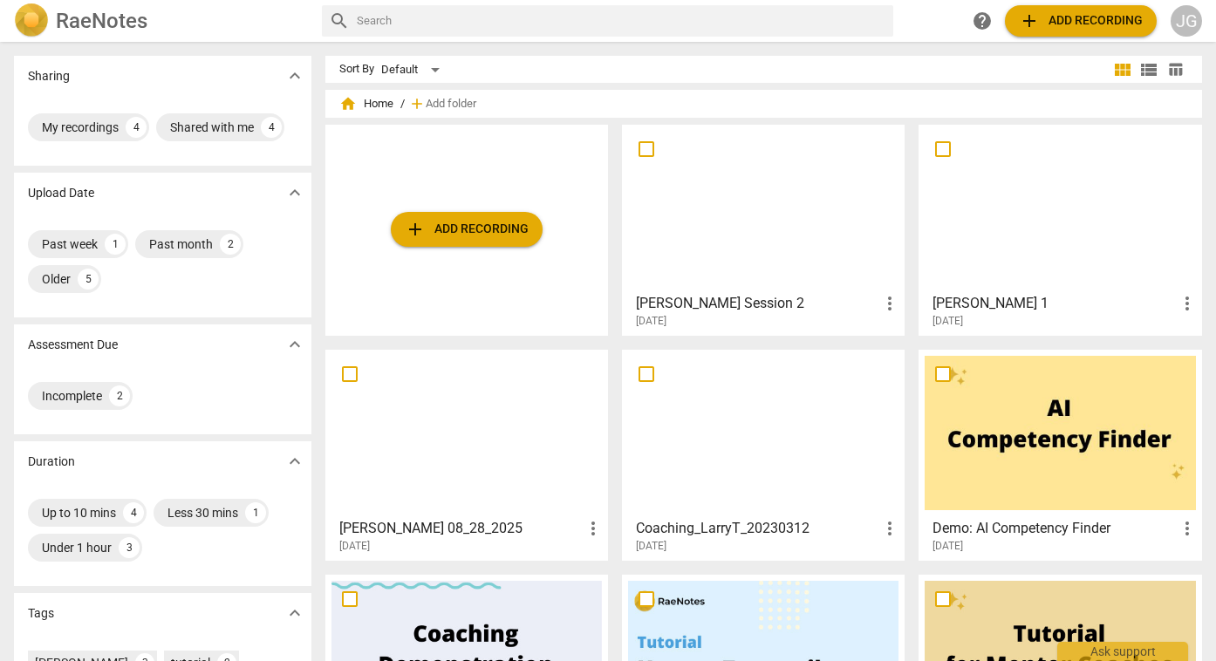
click at [890, 527] on span "more_vert" at bounding box center [889, 528] width 21 height 21
click at [898, 573] on li "Delete" at bounding box center [913, 570] width 66 height 42
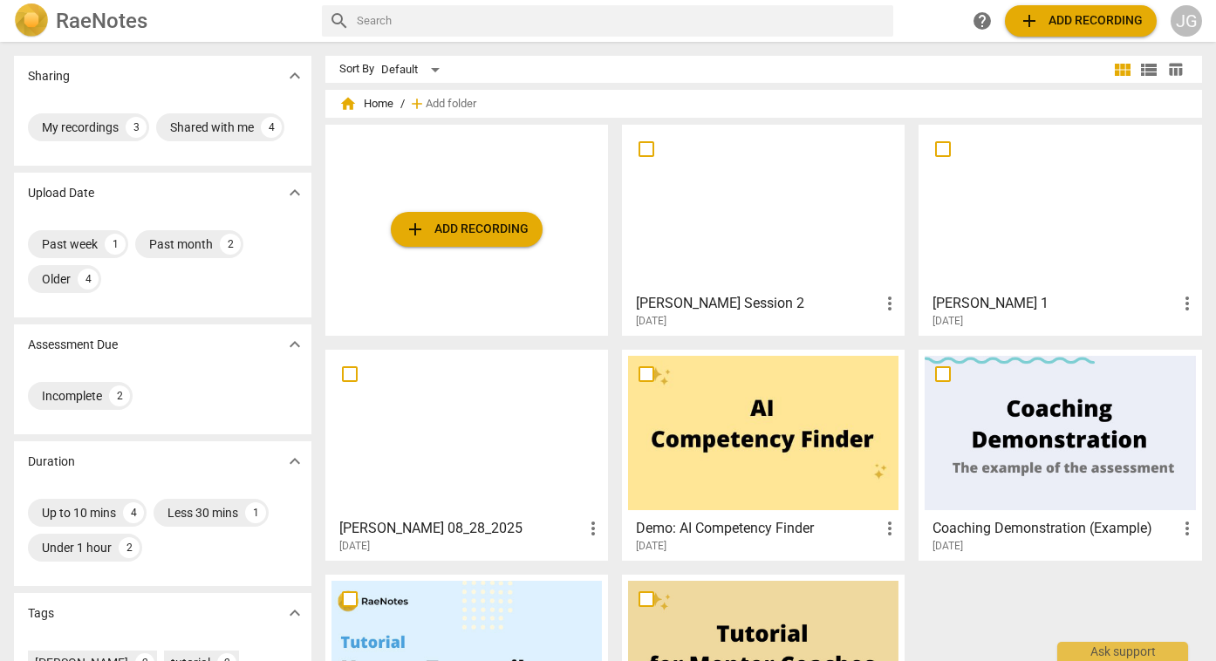
click at [779, 269] on div at bounding box center [763, 208] width 270 height 154
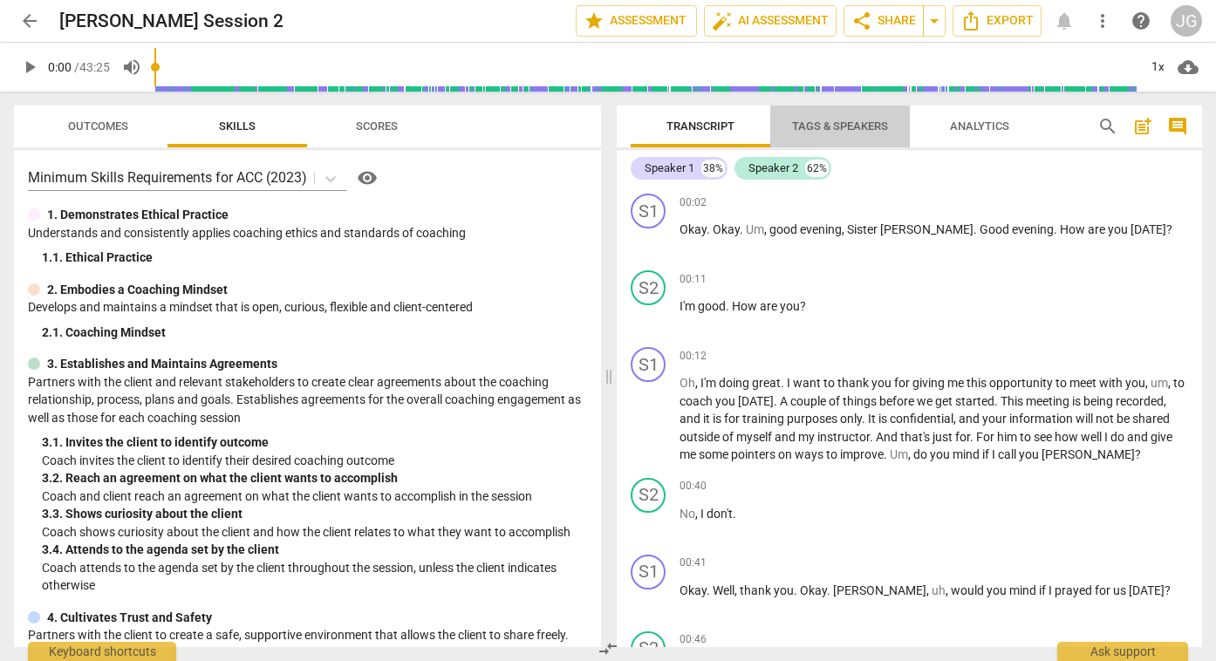
click at [847, 131] on span "Tags & Speakers" at bounding box center [840, 125] width 96 height 13
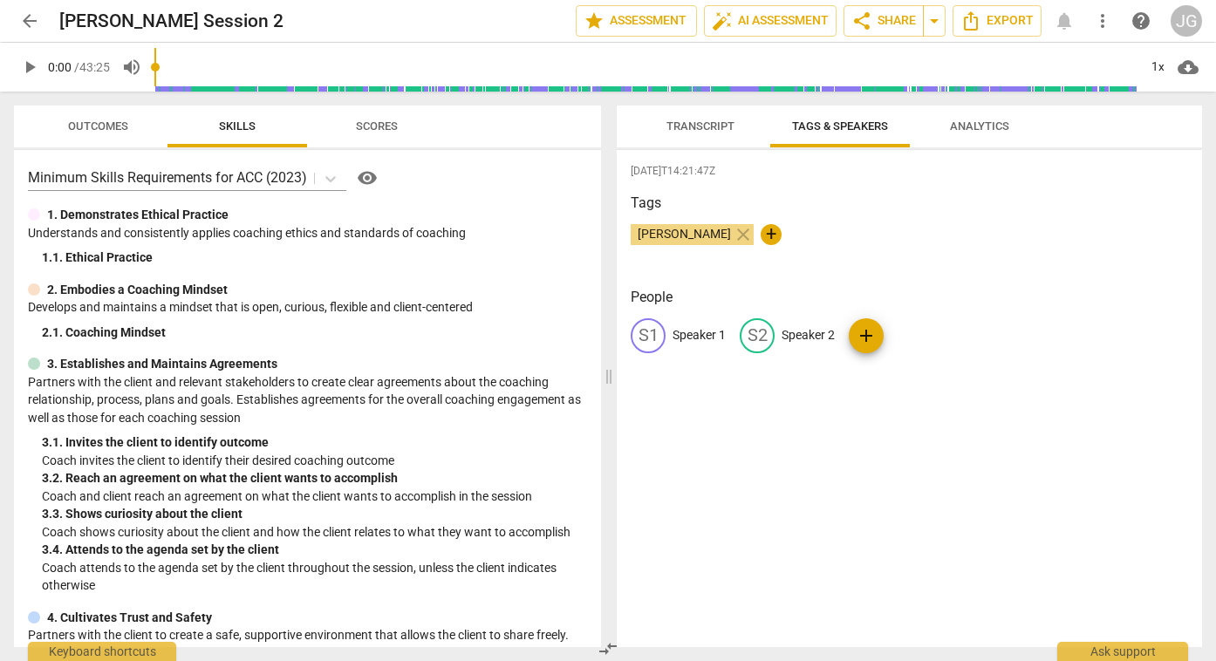
click at [695, 334] on p "Speaker 1" at bounding box center [698, 335] width 53 height 18
type input "D"
type input "[PERSON_NAME]"
click at [925, 338] on p "Speaker 2" at bounding box center [921, 335] width 53 height 18
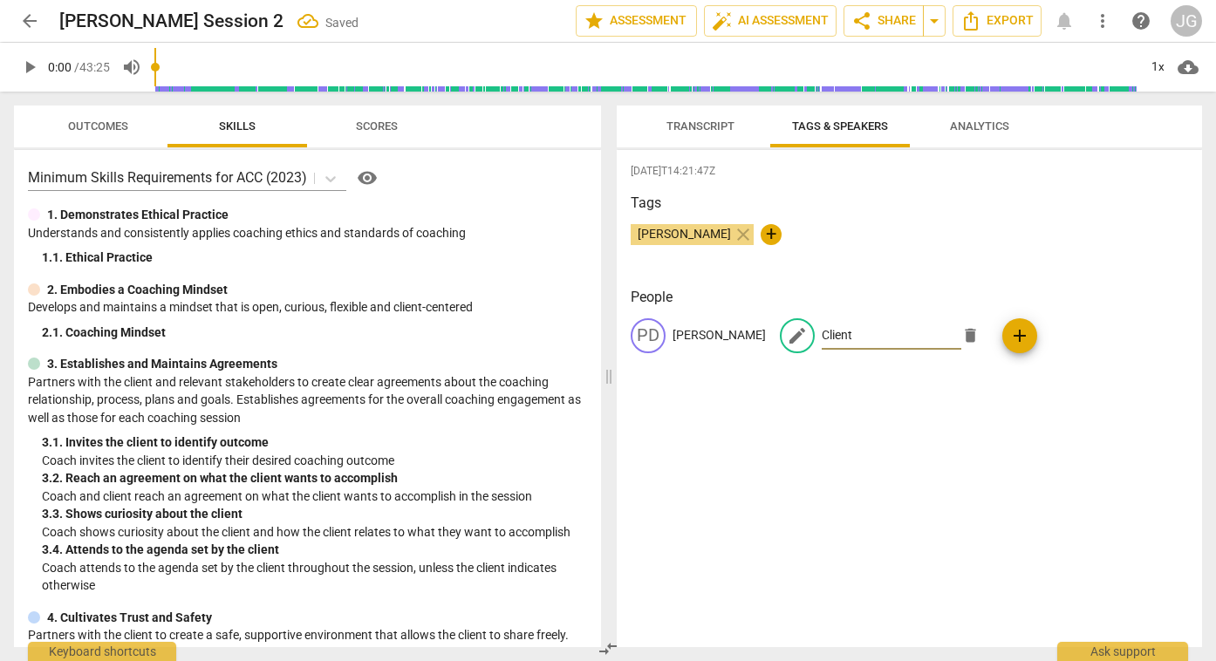
type input "Client"
click at [1035, 385] on div "[DATE]T14:21:47Z Tags [PERSON_NAME] close + People PD [PERSON_NAME] edit Client…" at bounding box center [909, 398] width 585 height 497
click at [712, 126] on span "Transcript" at bounding box center [700, 125] width 68 height 13
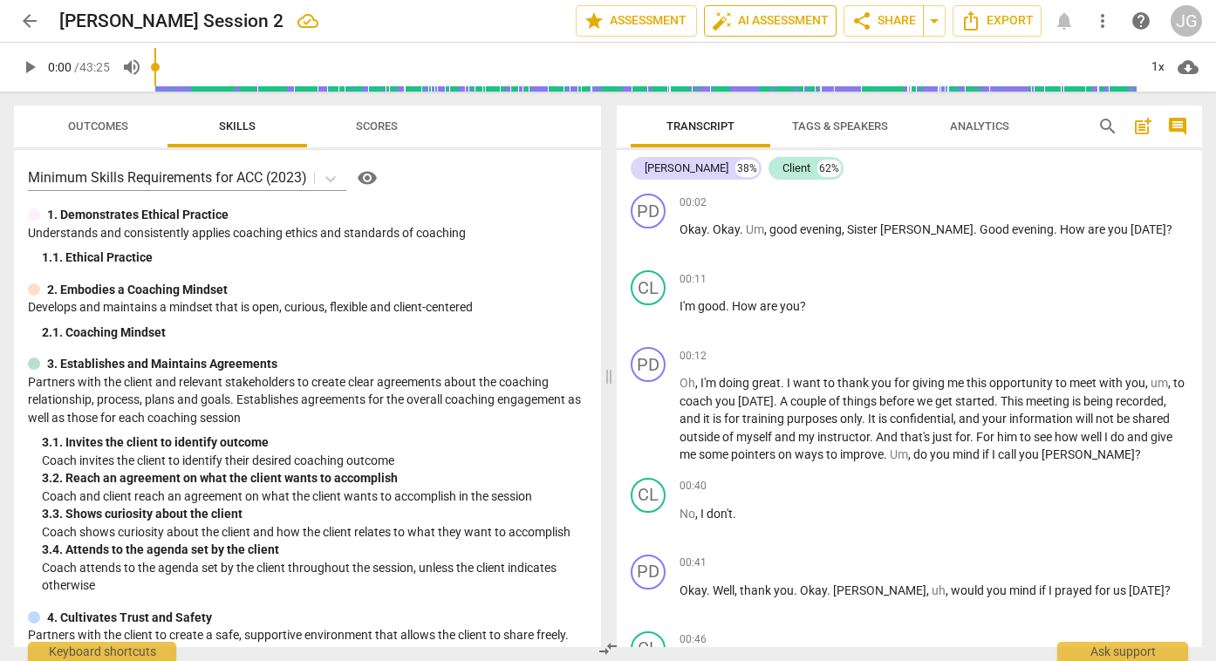
click at [794, 21] on span "auto_fix_high AI Assessment" at bounding box center [770, 20] width 117 height 21
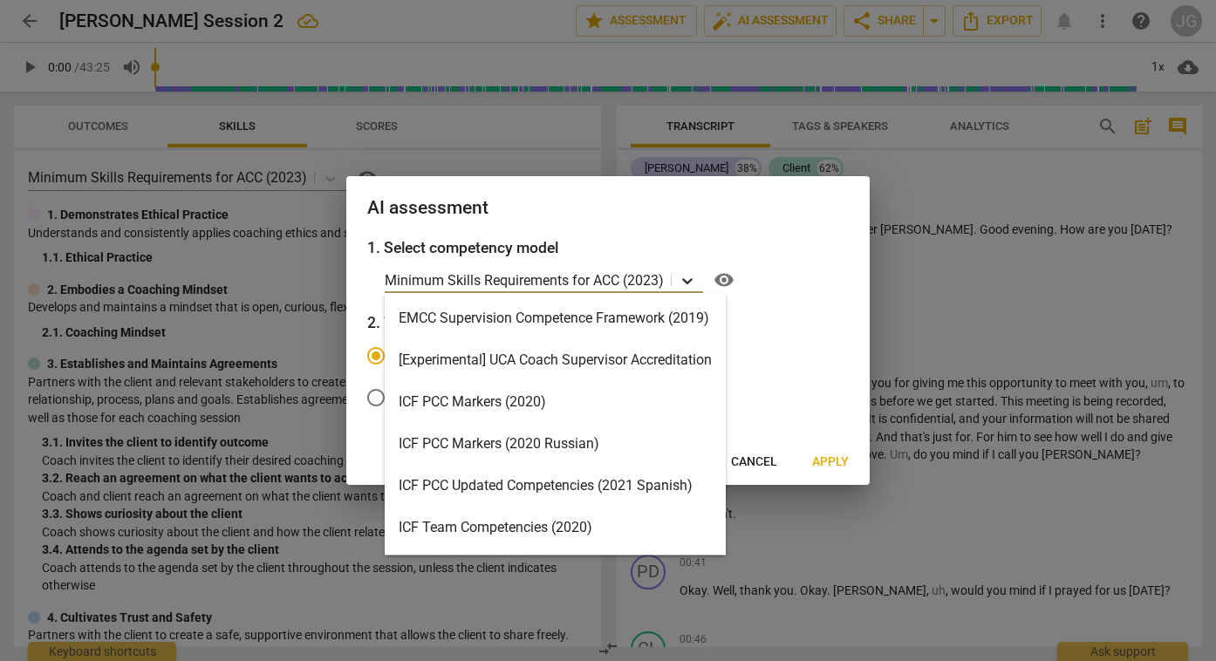
click at [689, 282] on icon at bounding box center [687, 281] width 10 height 6
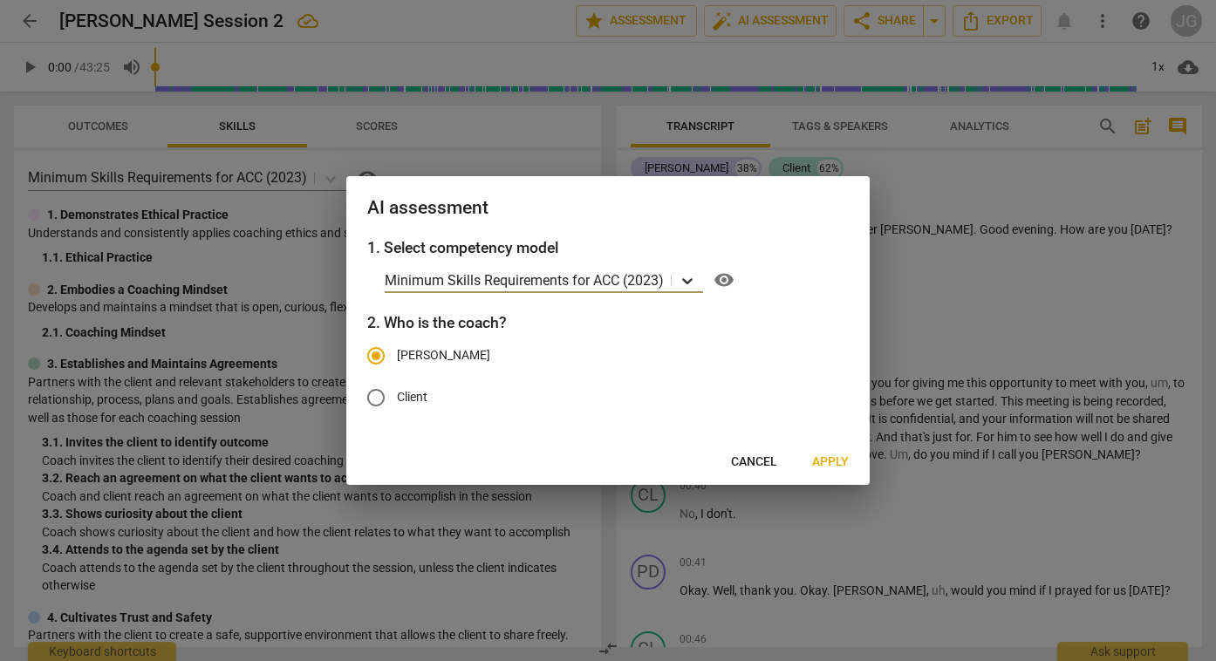
click at [688, 282] on icon at bounding box center [687, 281] width 10 height 6
click at [834, 462] on span "Apply" at bounding box center [830, 461] width 37 height 17
